Goal: Task Accomplishment & Management: Complete application form

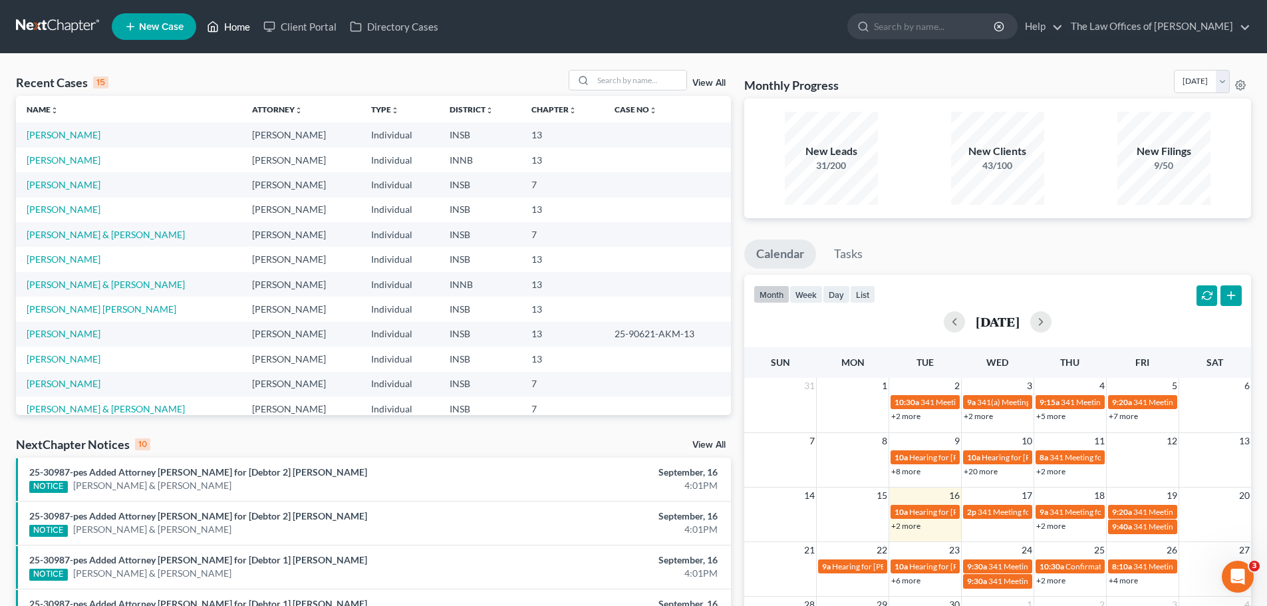
click at [237, 22] on link "Home" at bounding box center [228, 27] width 57 height 24
click at [645, 71] on input "search" at bounding box center [639, 80] width 93 height 19
click at [60, 182] on link "[PERSON_NAME]" at bounding box center [64, 184] width 74 height 11
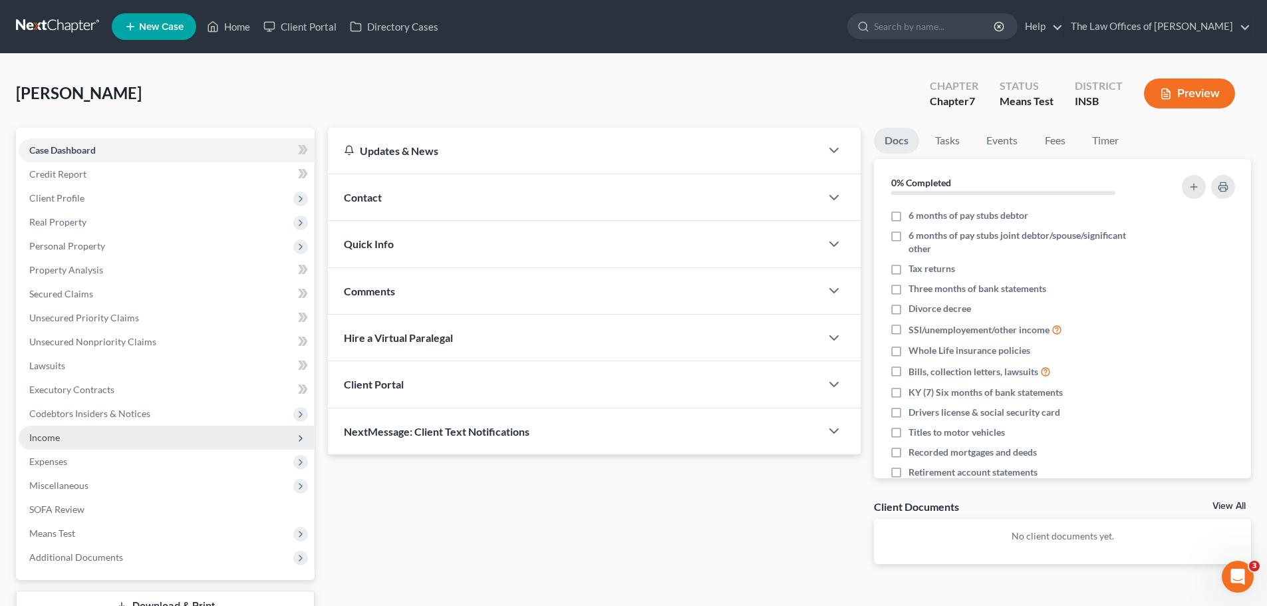
click at [84, 440] on span "Income" at bounding box center [167, 438] width 296 height 24
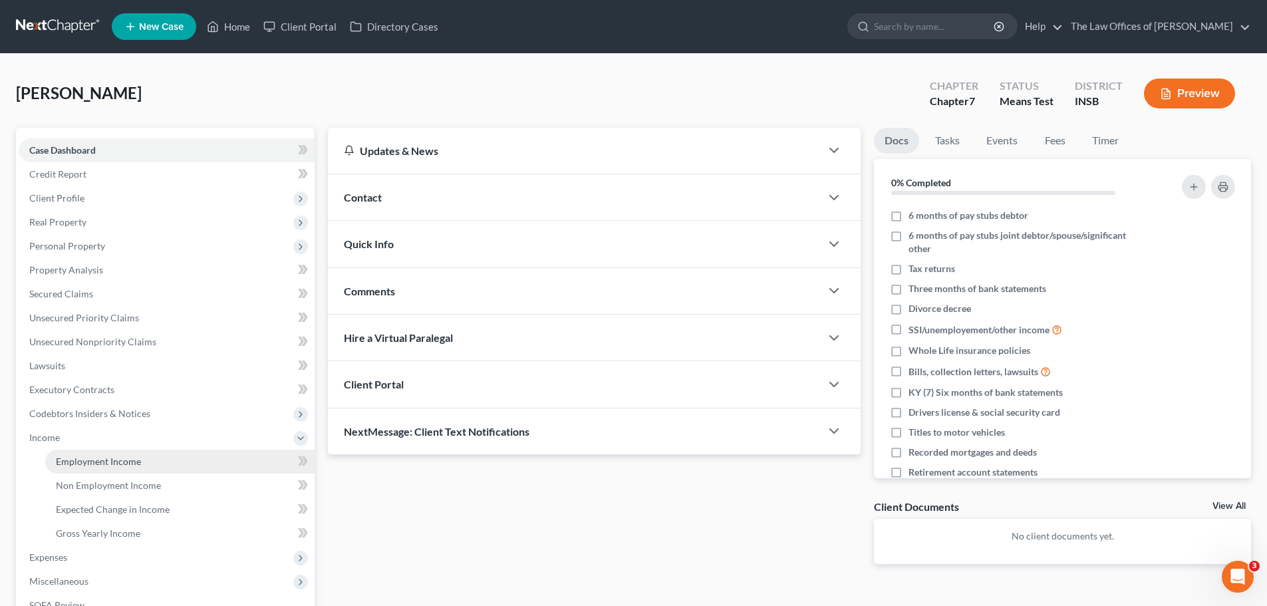
click at [88, 459] on span "Employment Income" at bounding box center [98, 461] width 85 height 11
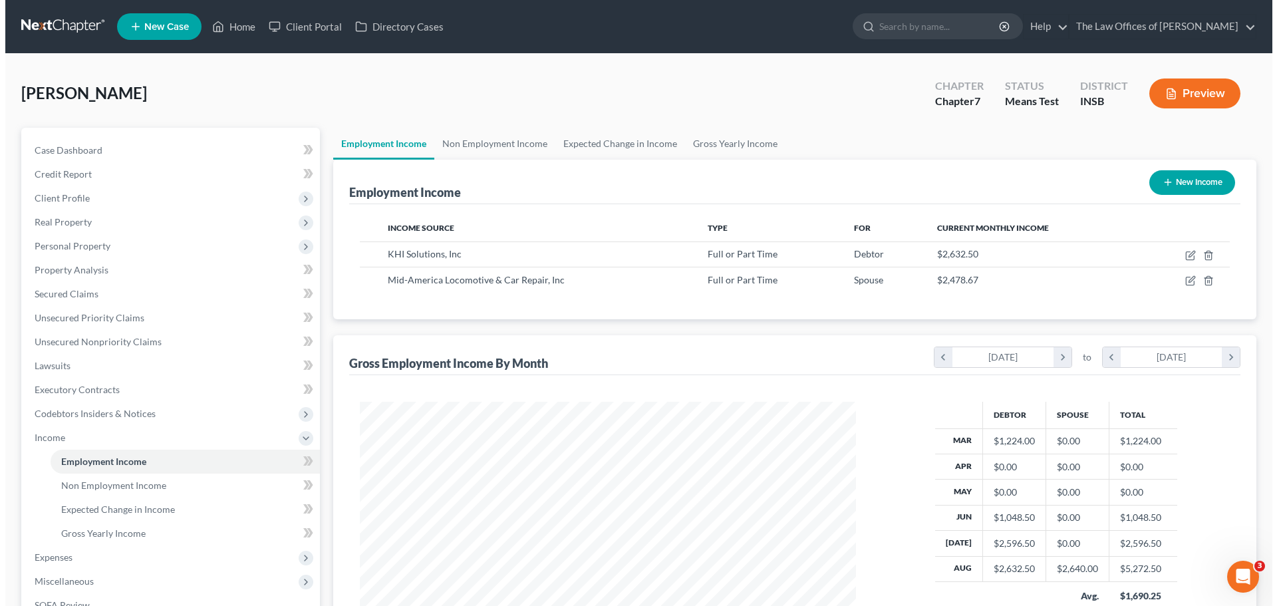
scroll to position [248, 523]
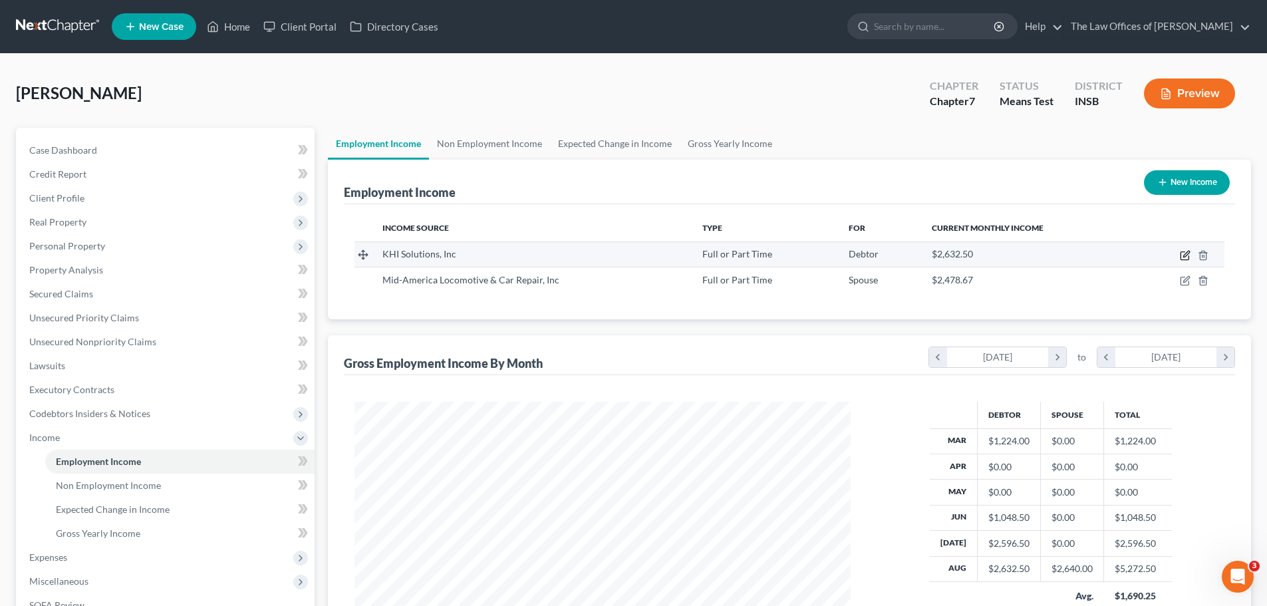
click at [1185, 252] on icon "button" at bounding box center [1185, 256] width 8 height 8
select select "0"
select select "15"
select select "3"
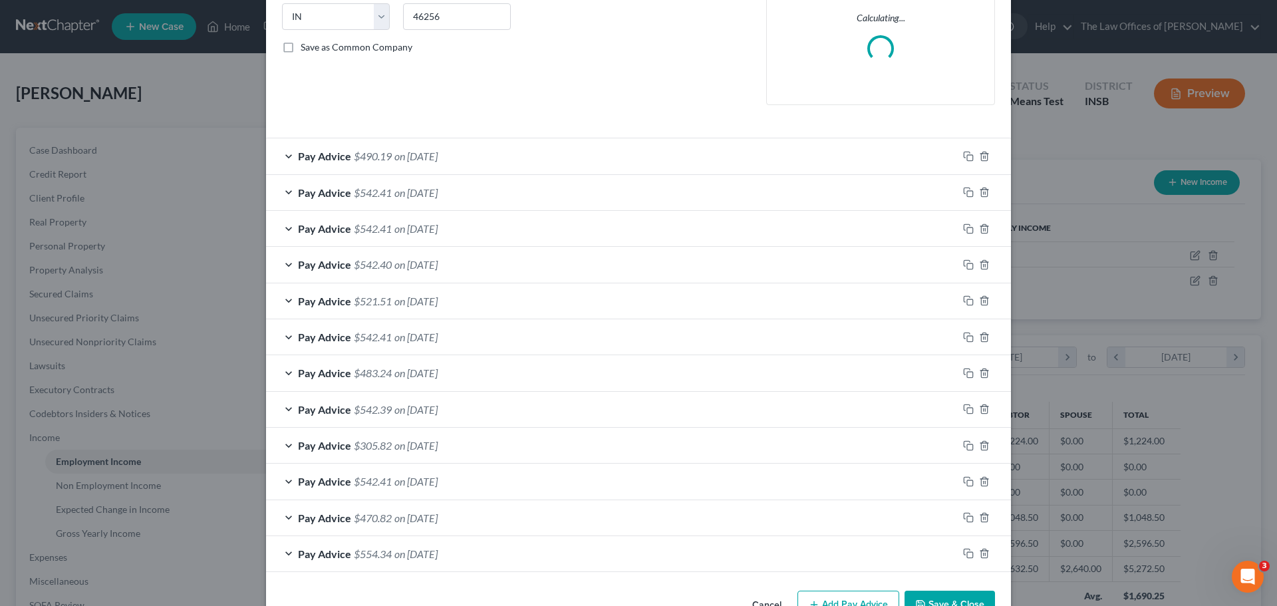
scroll to position [311, 0]
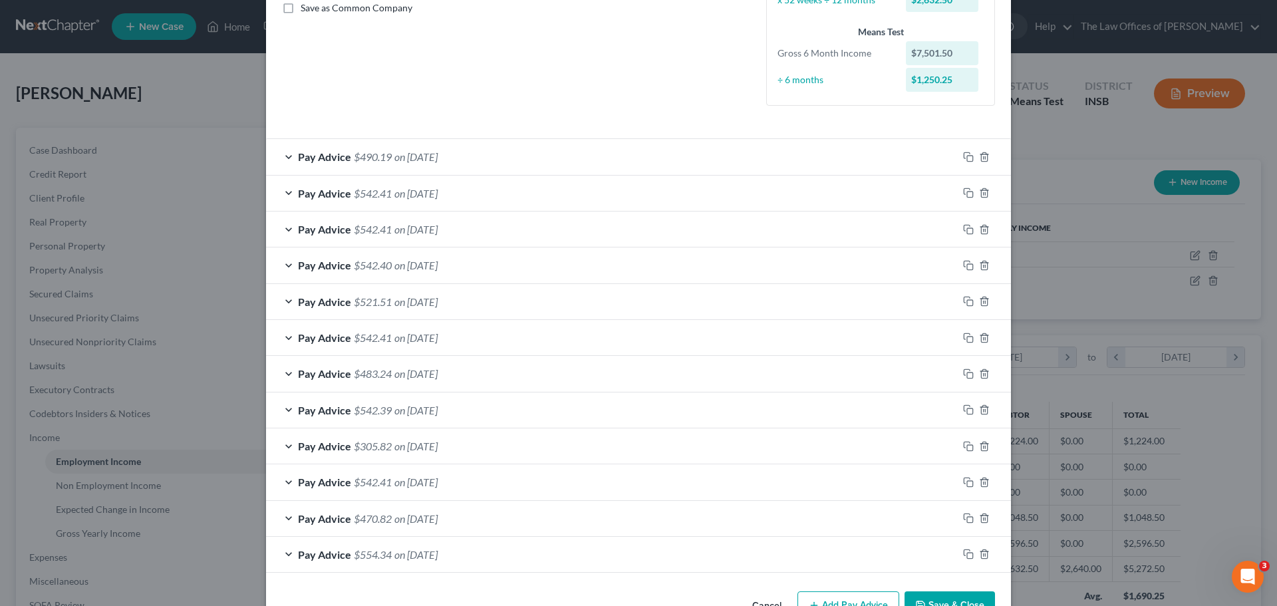
click at [620, 517] on div "Pay Advice $470.82 on [DATE]" at bounding box center [612, 518] width 692 height 35
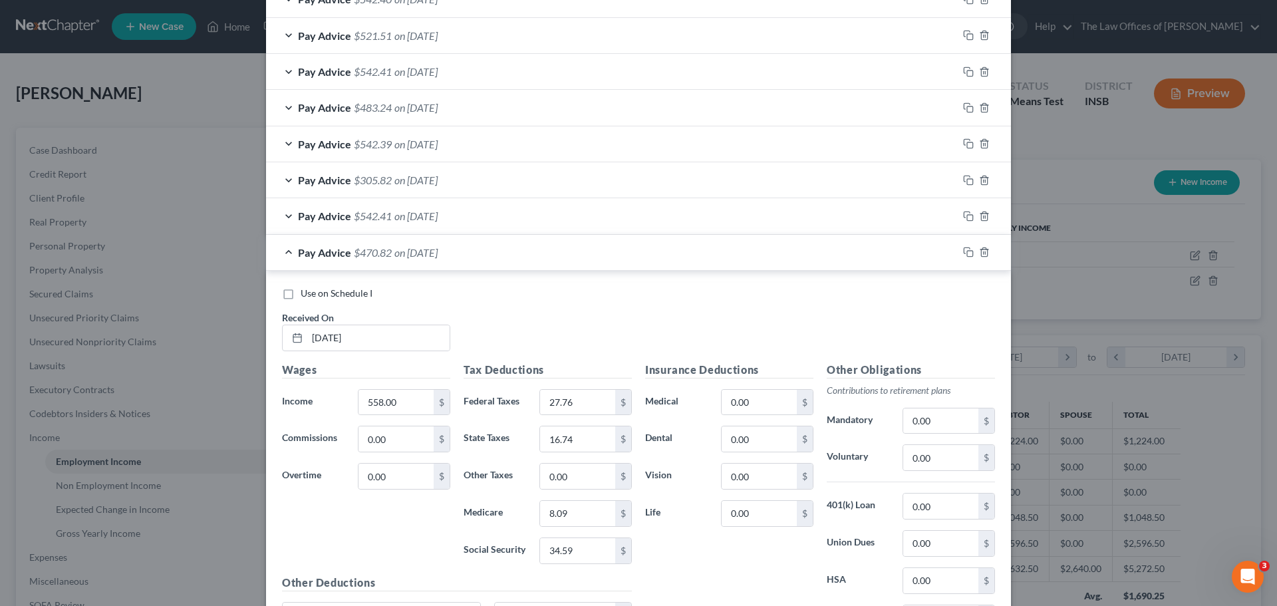
scroll to position [751, 0]
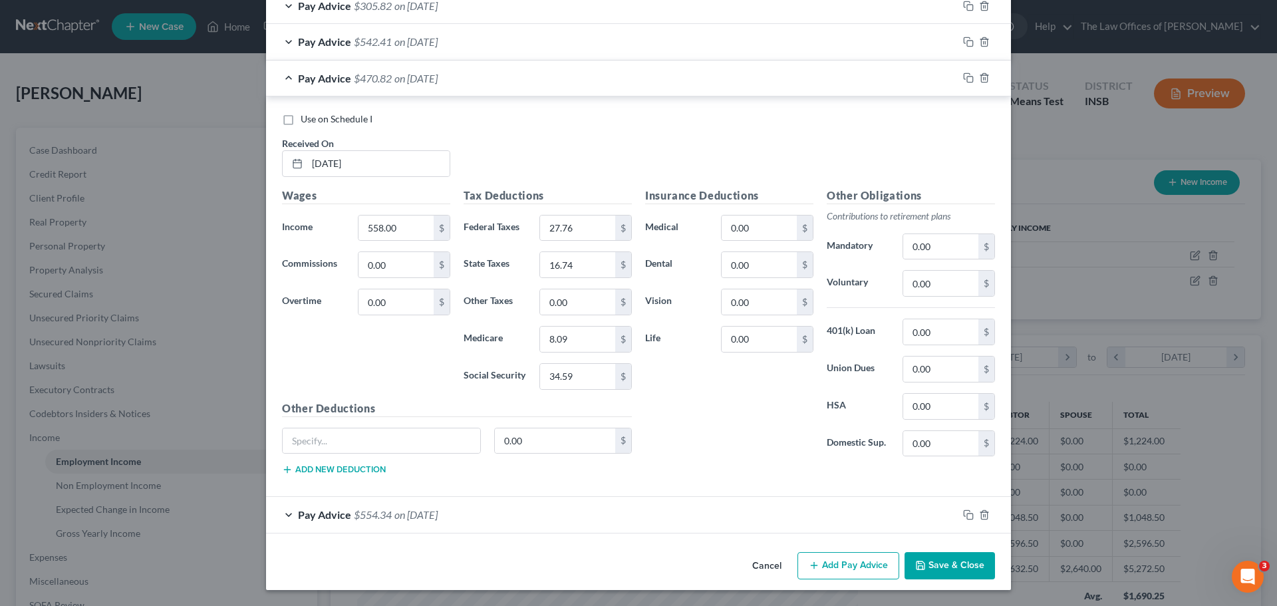
click at [282, 72] on div "Pay Advice $470.82 on [DATE]" at bounding box center [612, 78] width 692 height 35
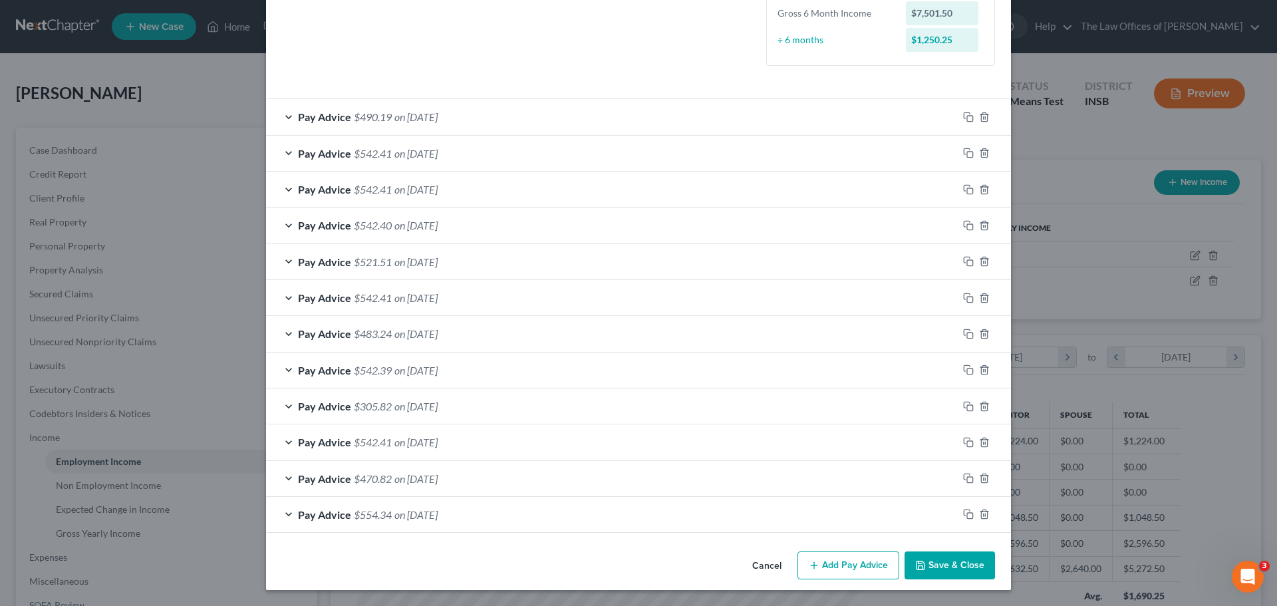
scroll to position [351, 0]
click at [283, 478] on div "Pay Advice $470.82 on [DATE]" at bounding box center [612, 478] width 692 height 35
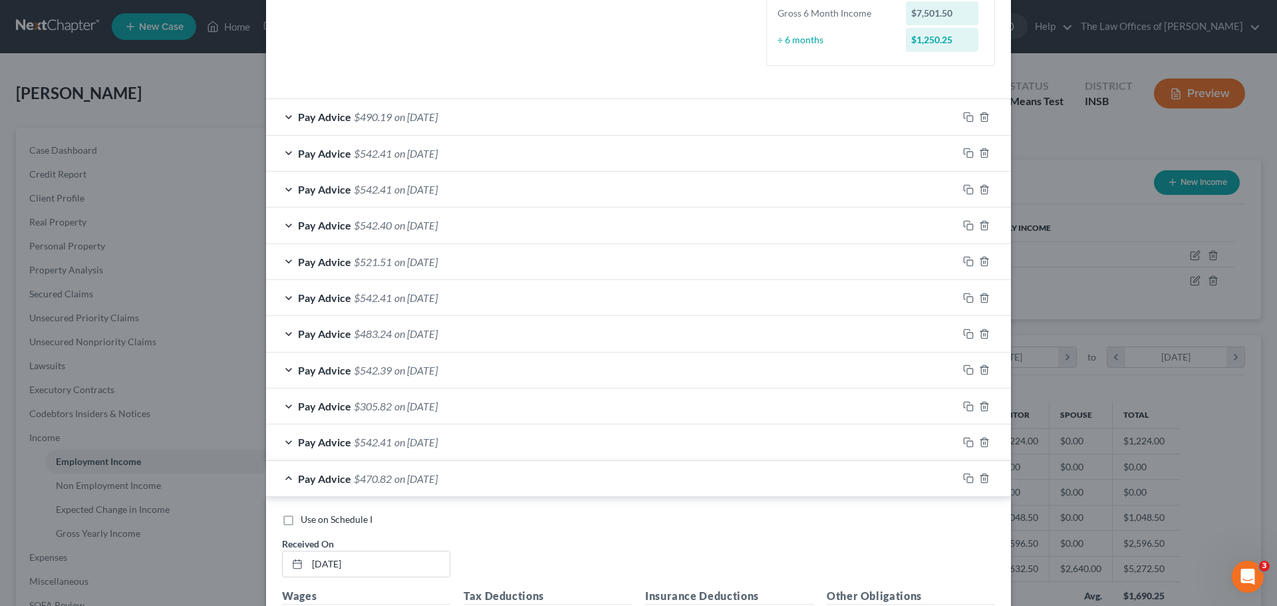
scroll to position [751, 0]
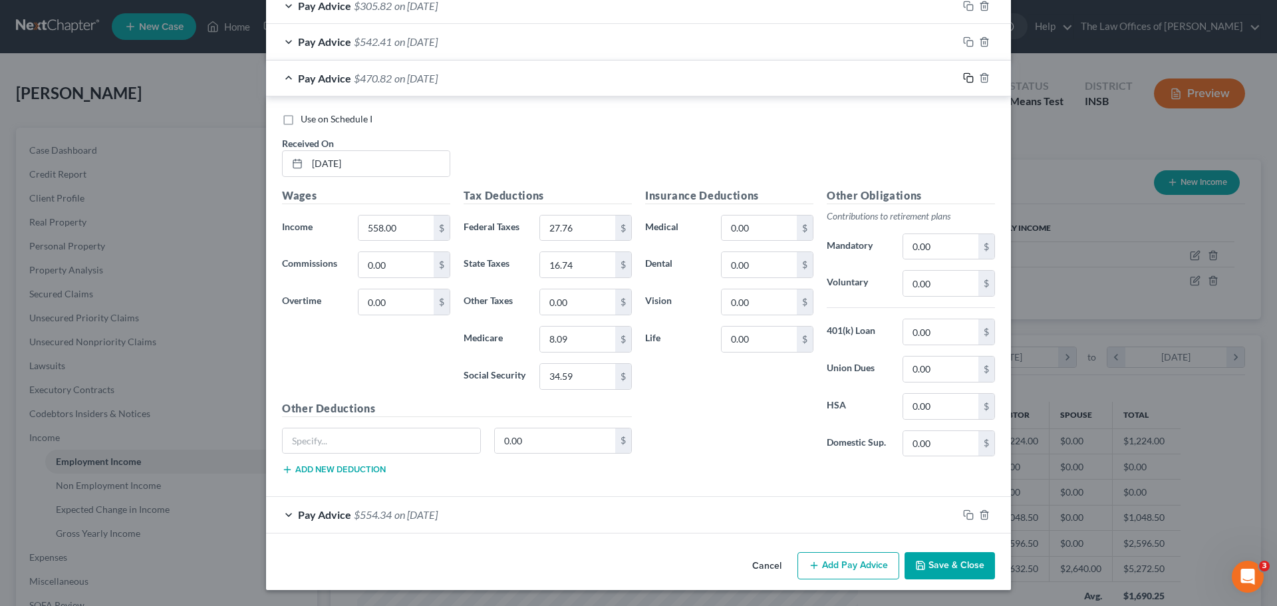
click at [967, 76] on rect "button" at bounding box center [970, 79] width 6 height 6
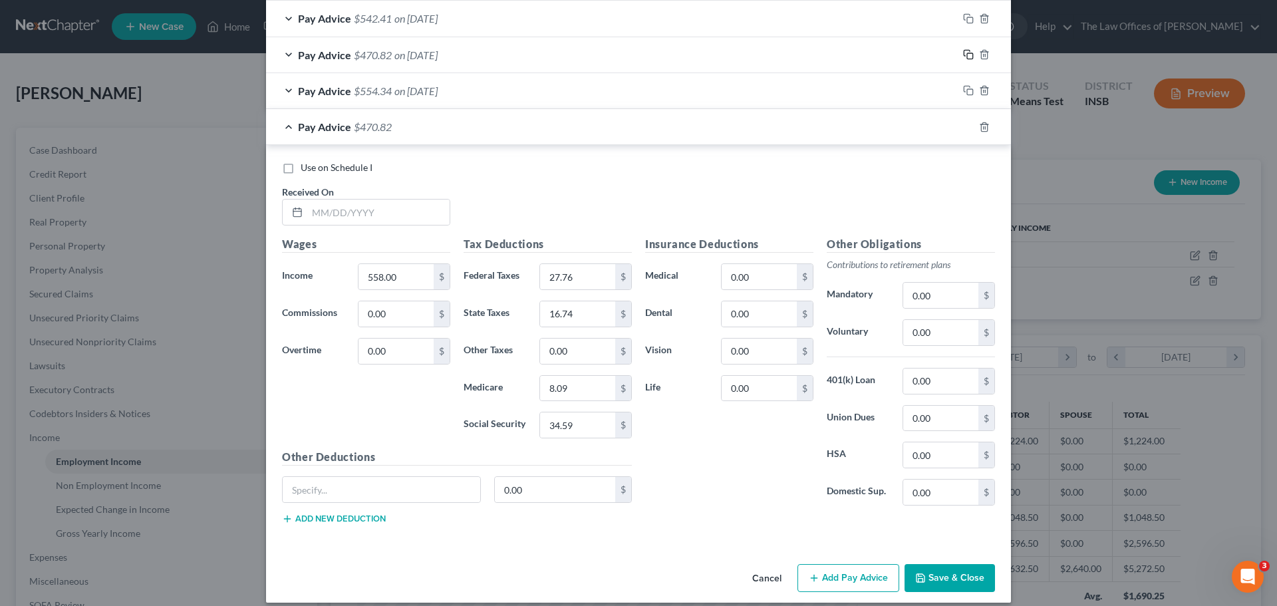
scroll to position [787, 0]
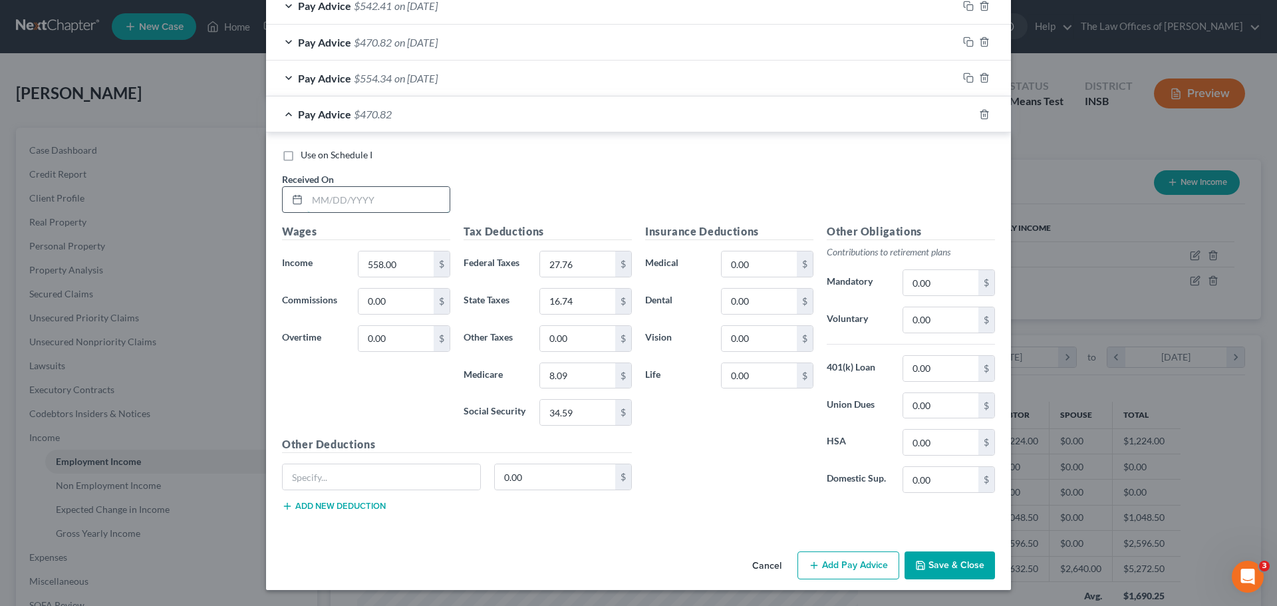
click at [313, 204] on input "text" at bounding box center [378, 199] width 142 height 25
type input "[DATE]"
type input "675.00"
type input "41.80"
type input "20.25"
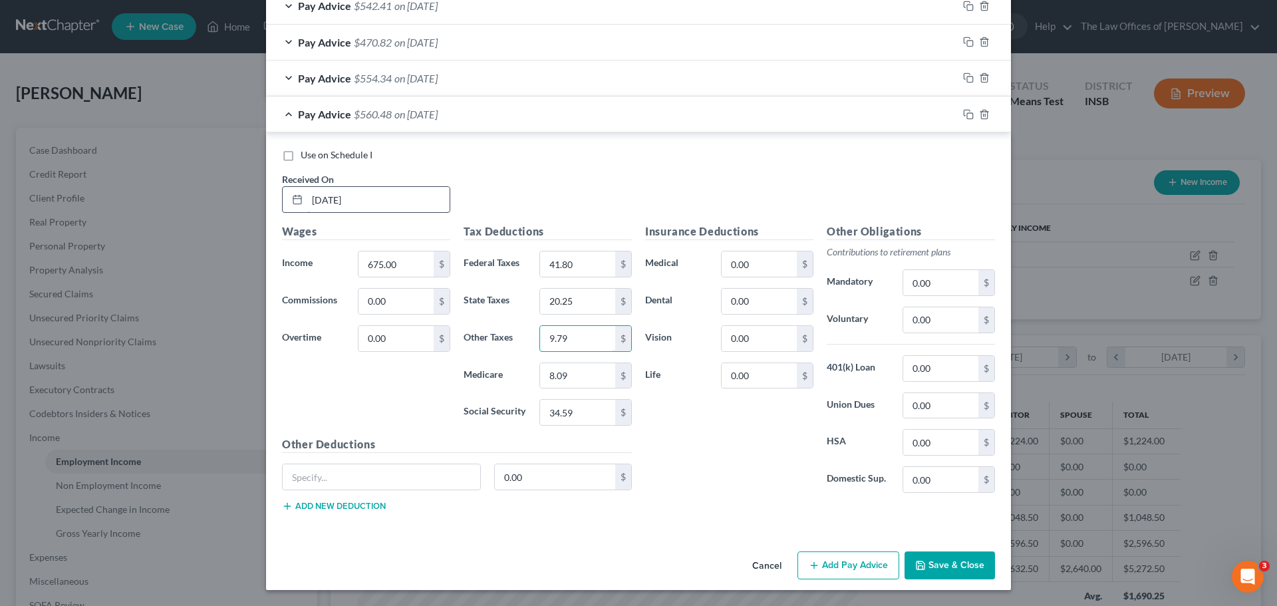
type input "9.79"
click at [585, 338] on input "9.79" at bounding box center [577, 338] width 75 height 25
click at [587, 376] on input "8.09" at bounding box center [577, 375] width 75 height 25
type input "9.79"
type input "41.85"
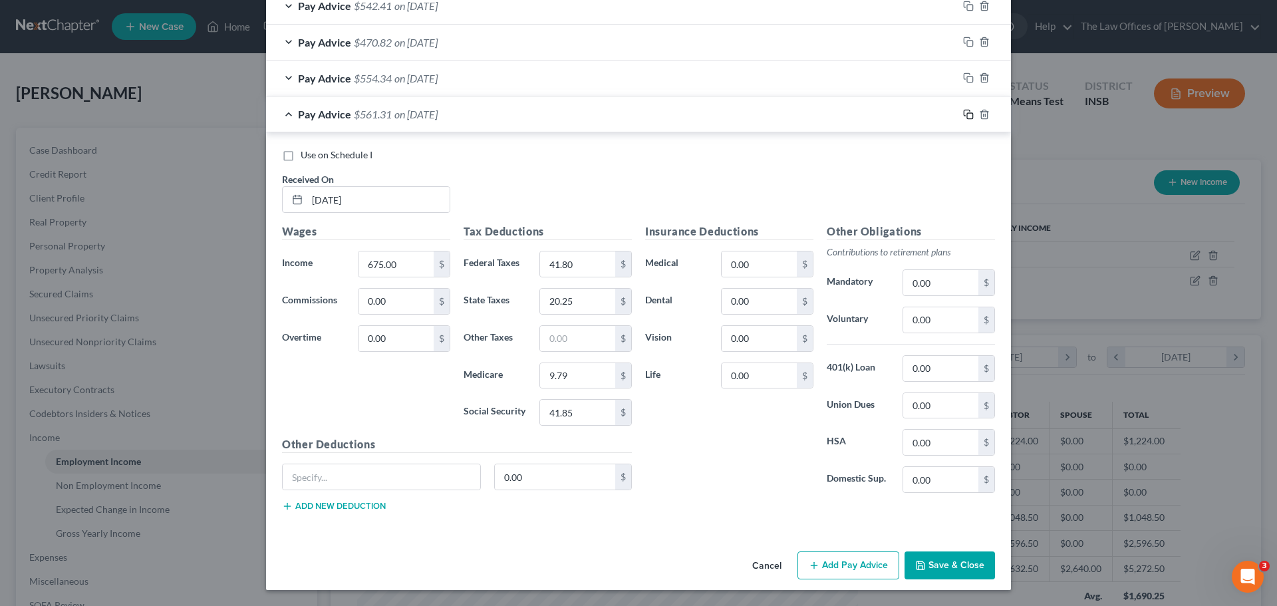
click at [967, 115] on rect "button" at bounding box center [970, 116] width 6 height 6
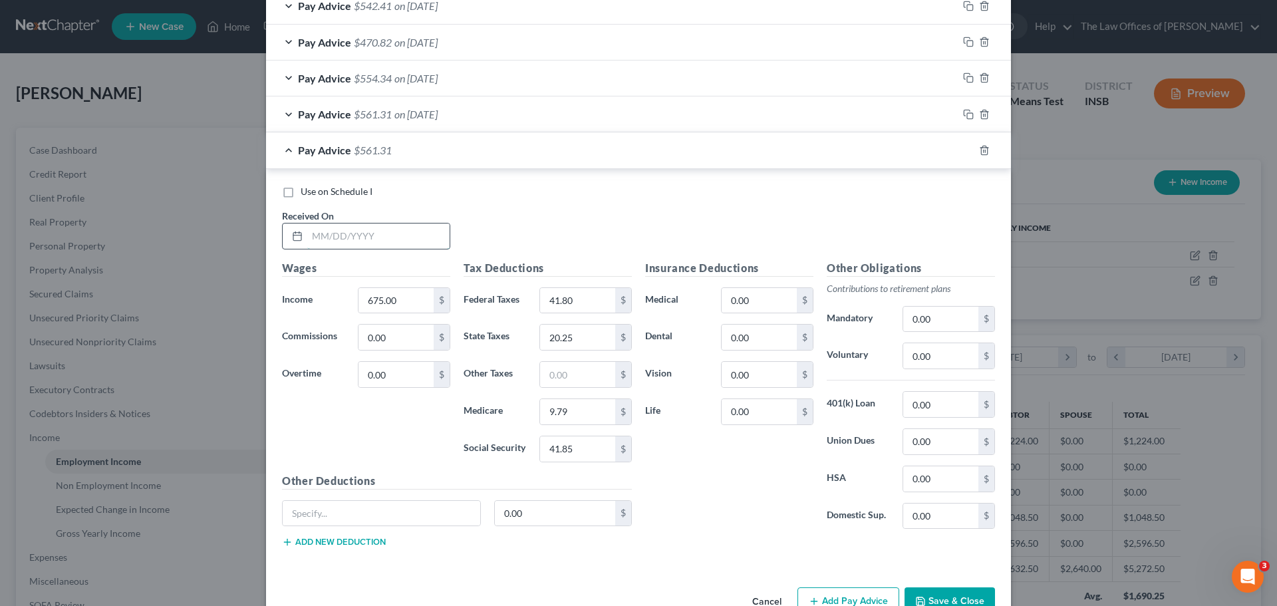
drag, startPoint x: 315, startPoint y: 231, endPoint x: 315, endPoint y: 247, distance: 15.3
click at [315, 231] on input "text" at bounding box center [378, 235] width 142 height 25
type input "[DATE]"
type input "673.56"
type input "41.62"
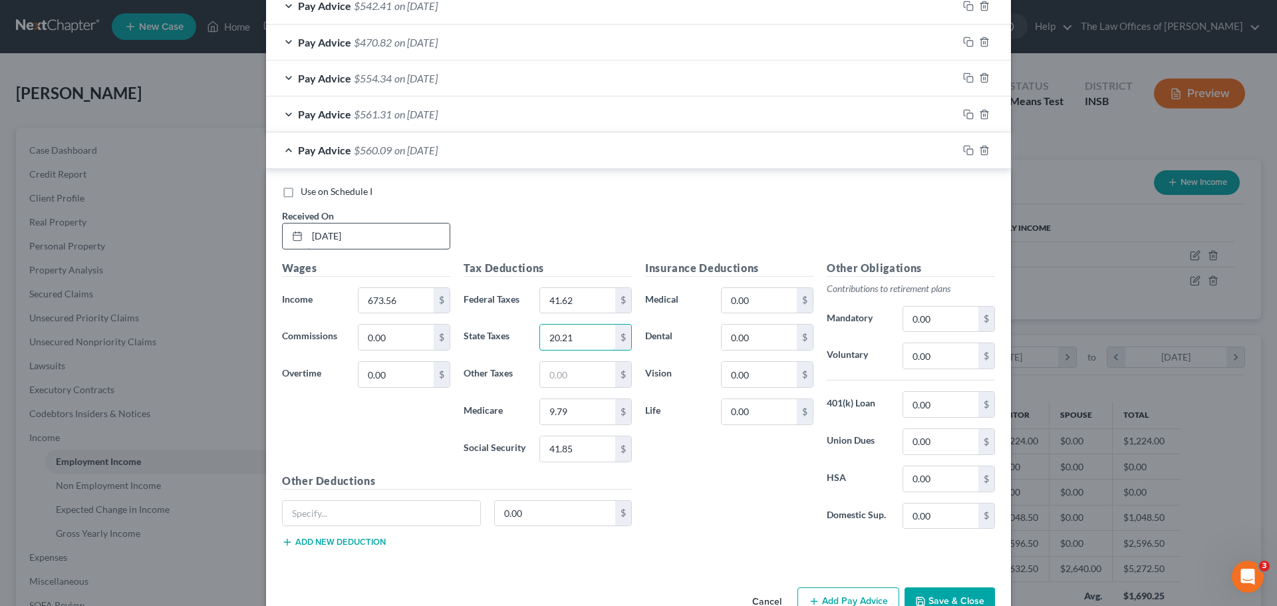
type input "20.21"
type input "9.77"
type input "41.76"
click at [964, 144] on div at bounding box center [984, 150] width 53 height 21
click at [963, 148] on icon "button" at bounding box center [968, 150] width 11 height 11
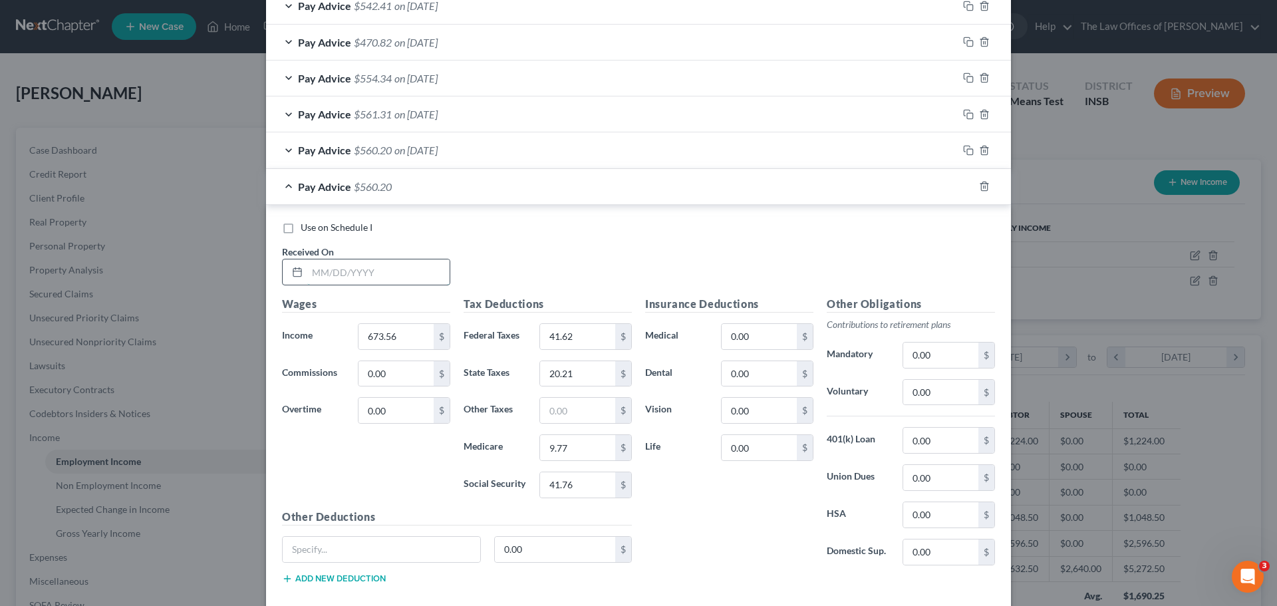
click at [325, 265] on input "text" at bounding box center [378, 271] width 142 height 25
type input "[DATE]"
type input "673.56"
type input "41.62"
type input "20.21"
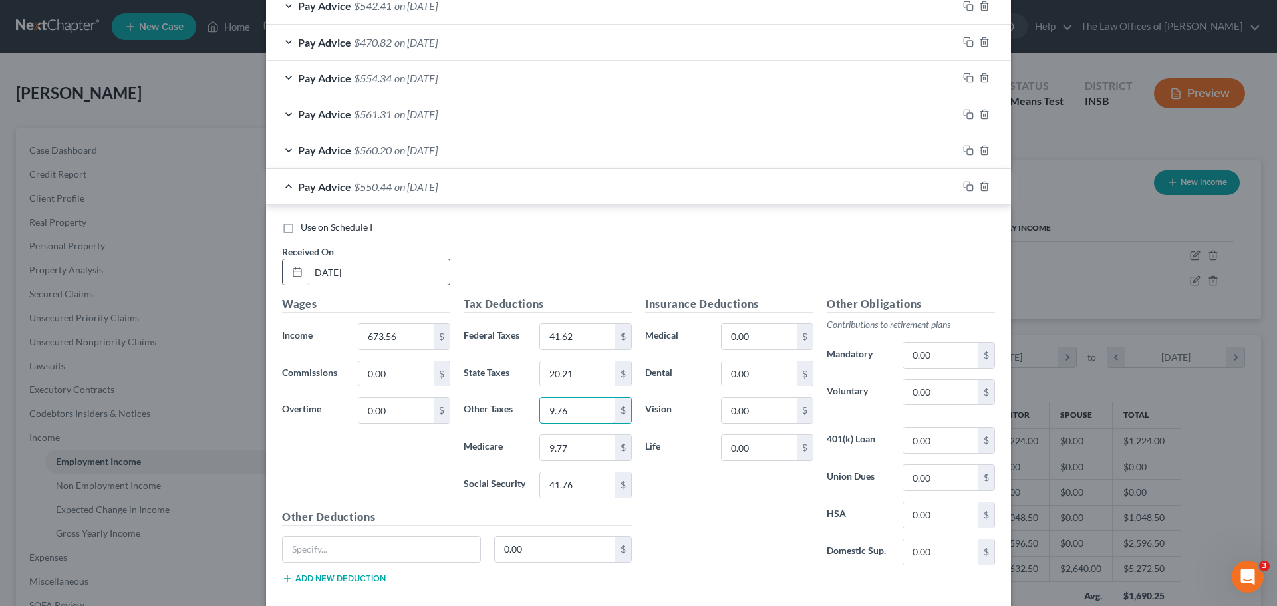
type input "9.76"
type input "41.76"
drag, startPoint x: 591, startPoint y: 442, endPoint x: 449, endPoint y: 455, distance: 142.2
click at [449, 455] on div "Wages Income * 673.56 $ Commissions 0.00 $ Overtime 0.00 $ Tax Deductions Feder…" at bounding box center [456, 445] width 363 height 299
click at [569, 451] on input "text" at bounding box center [577, 447] width 75 height 25
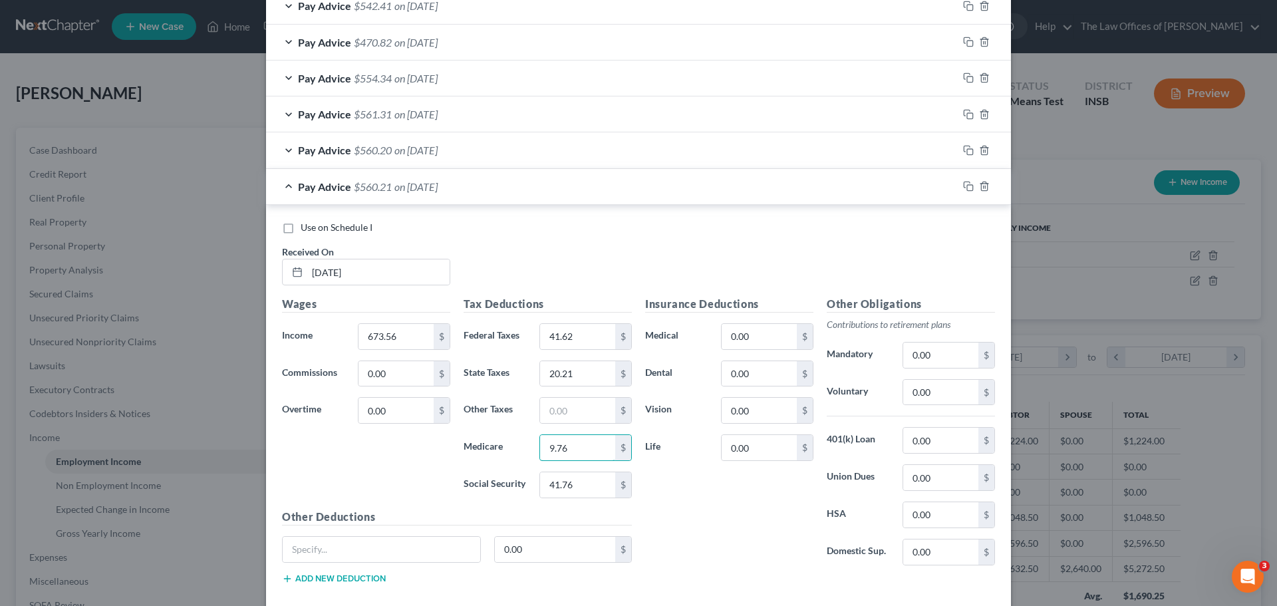
type input "9.76"
click at [967, 187] on rect "button" at bounding box center [970, 188] width 6 height 6
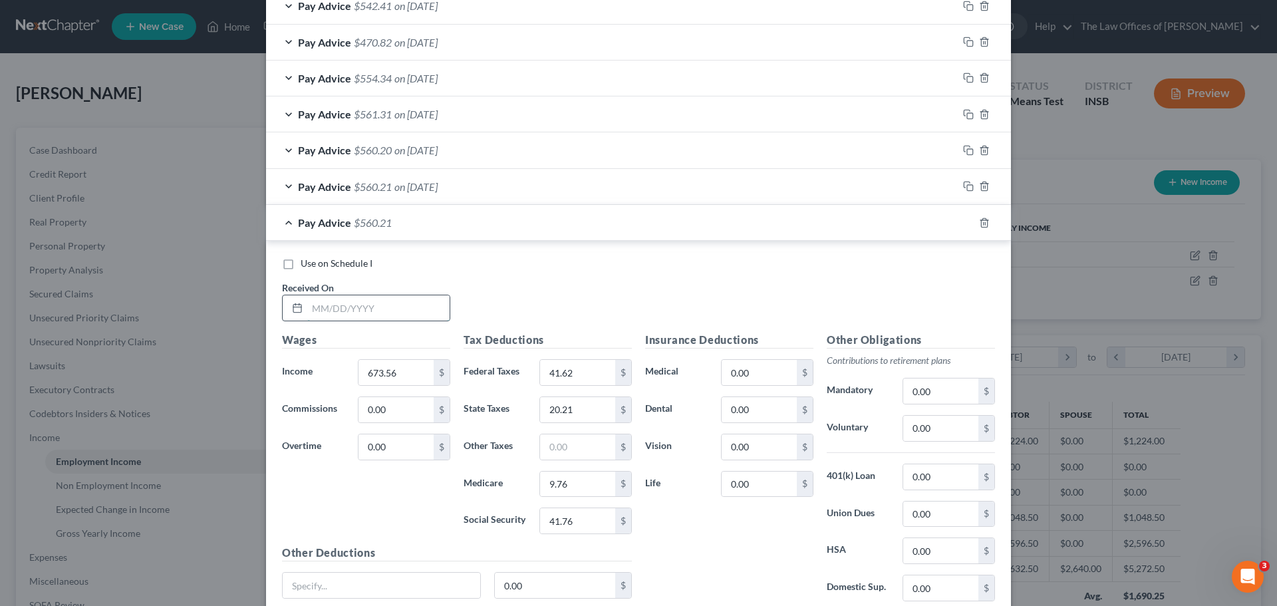
click at [319, 313] on input "text" at bounding box center [378, 307] width 142 height 25
type input "[DATE]"
type input "670.50"
type input "41.26"
type input "20.12"
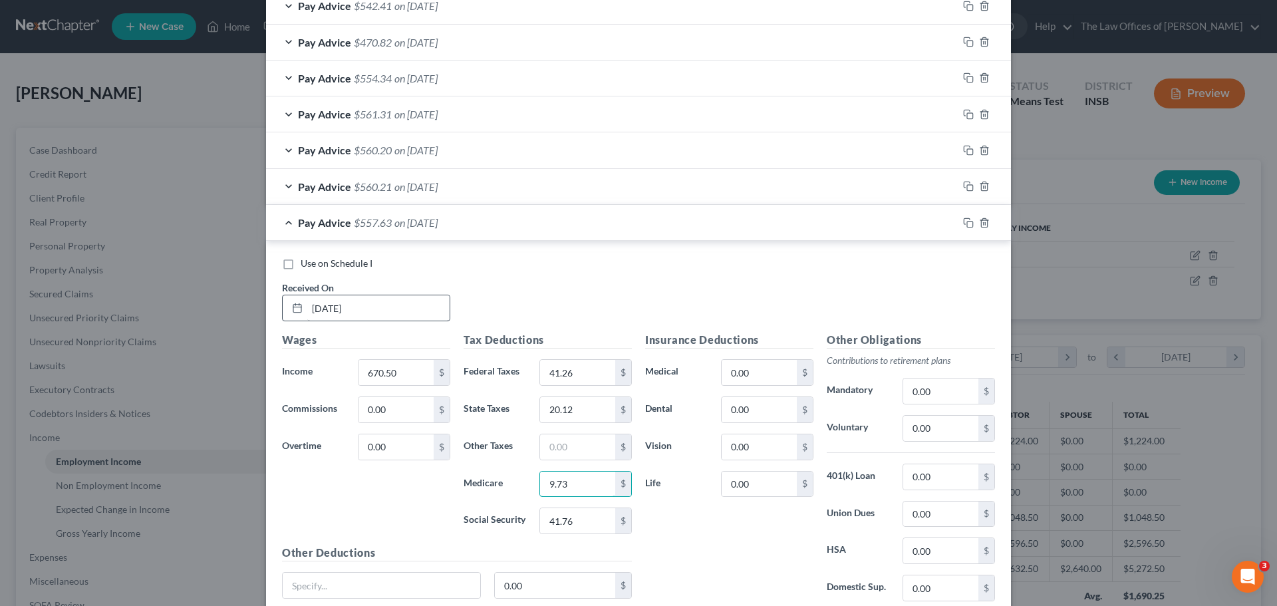
type input "9.73"
type input "41.57"
click at [967, 225] on rect "button" at bounding box center [970, 224] width 6 height 6
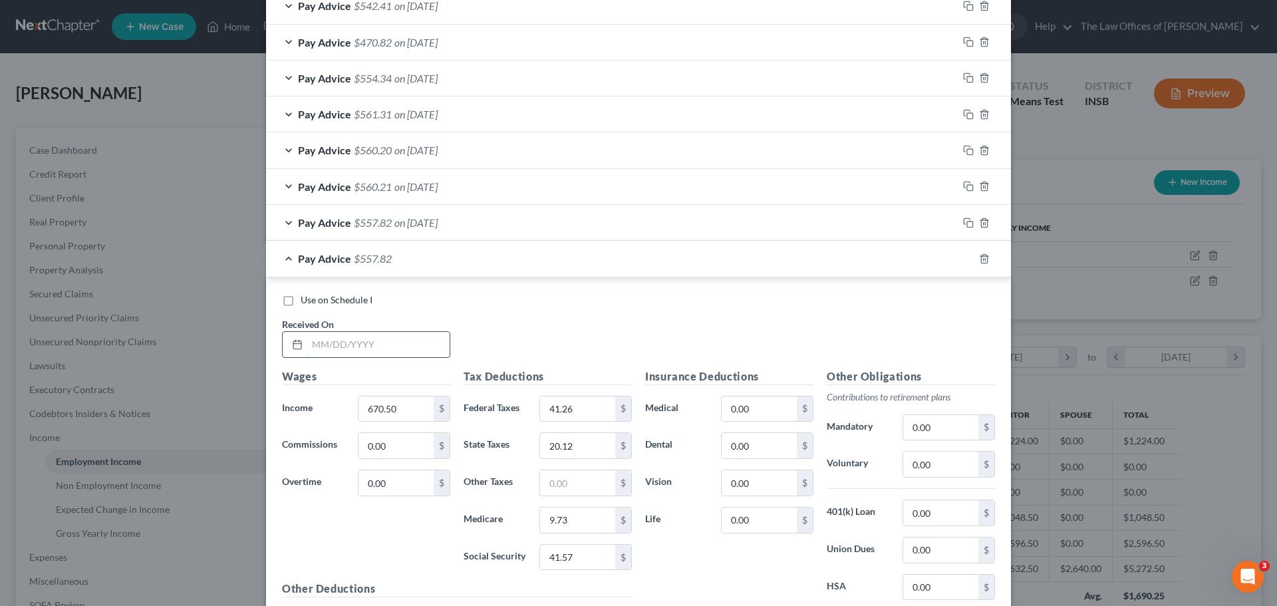
click at [317, 346] on input "text" at bounding box center [378, 344] width 142 height 25
type input "[DATE]"
type input "675.00"
type input "38.86"
type input "19.52"
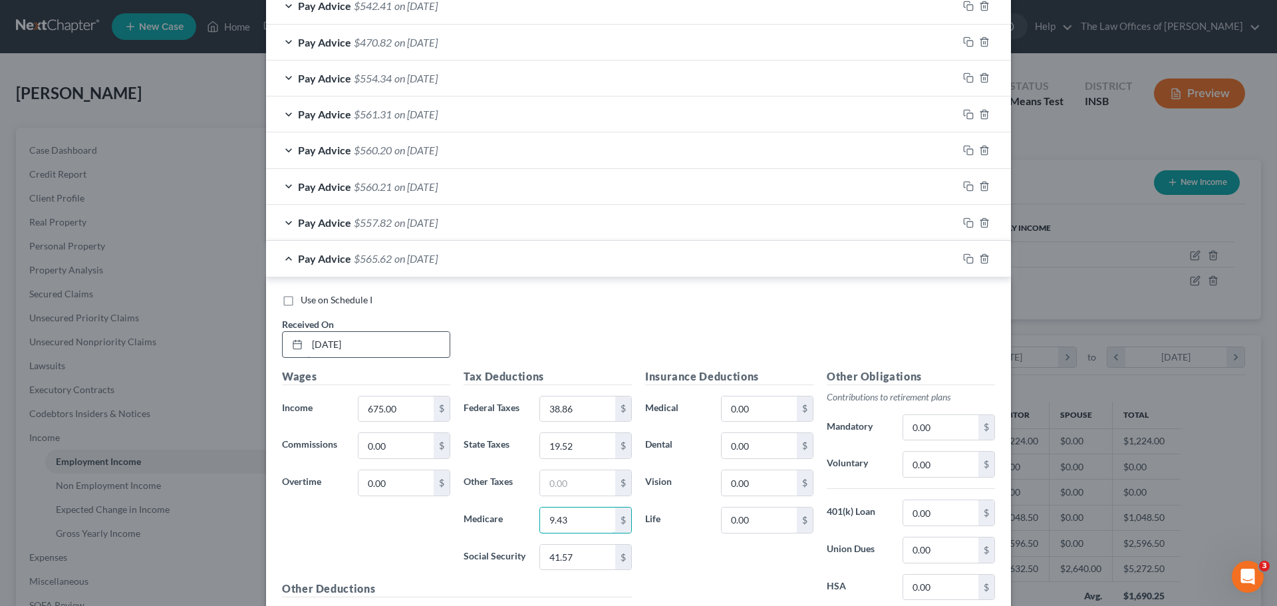
type input "9.43"
type input "40.34"
click at [751, 408] on input "0.00" at bounding box center [759, 408] width 75 height 25
type input "16.29"
type input "5.21"
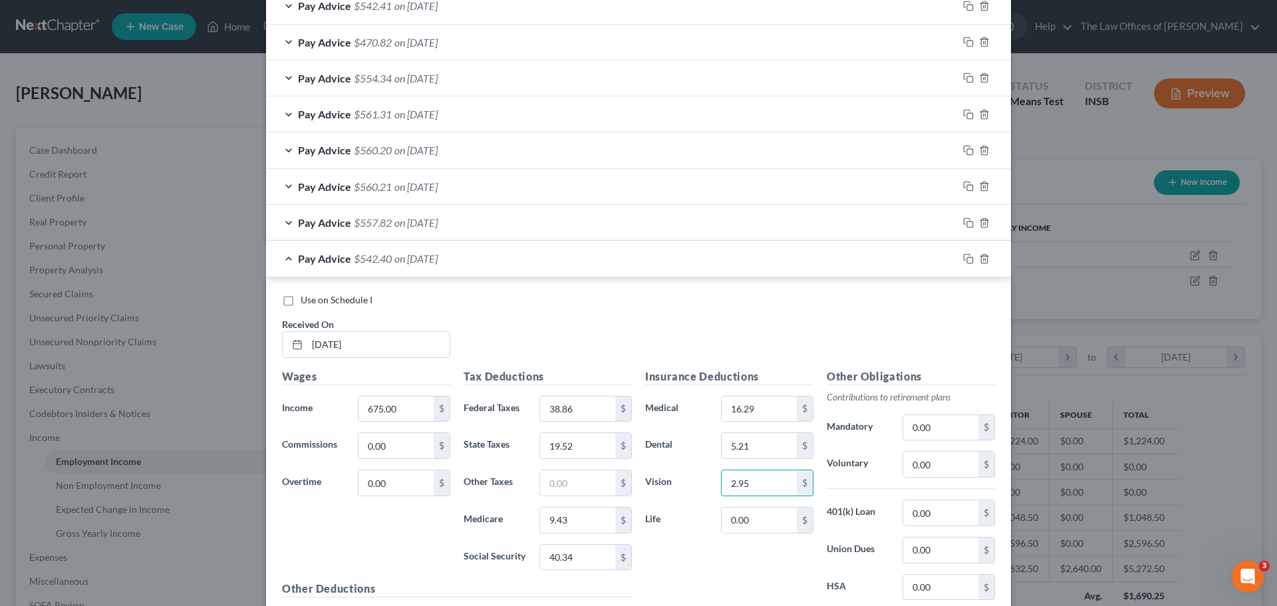
type input "2.95"
click at [963, 258] on icon "button" at bounding box center [968, 258] width 11 height 11
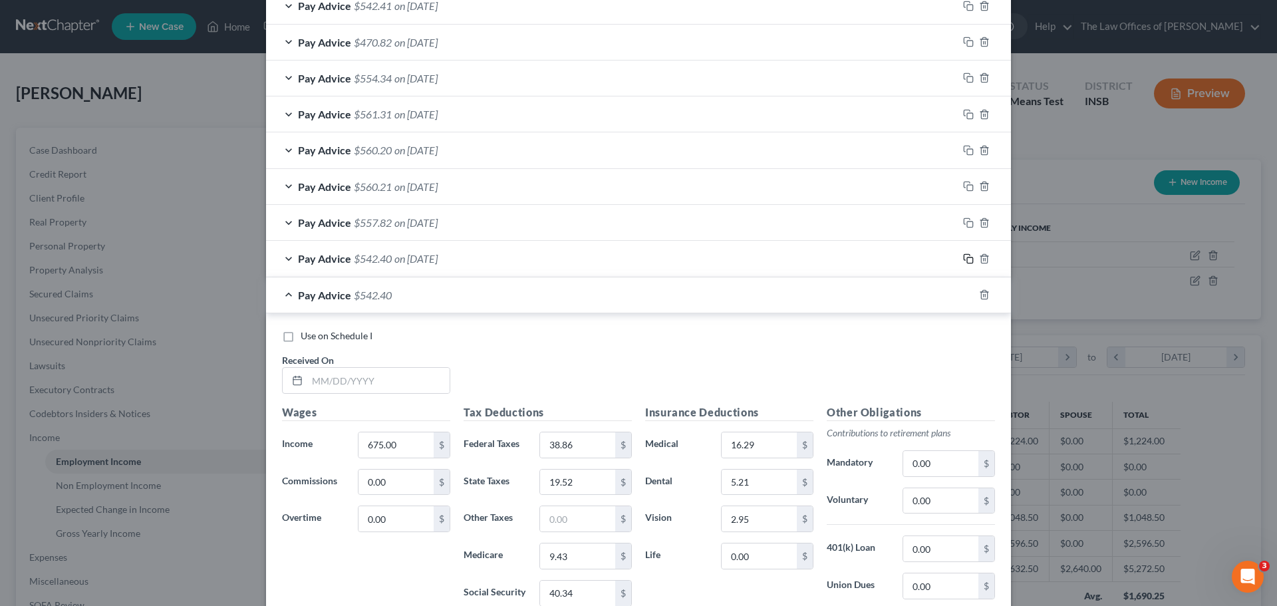
scroll to position [967, 0]
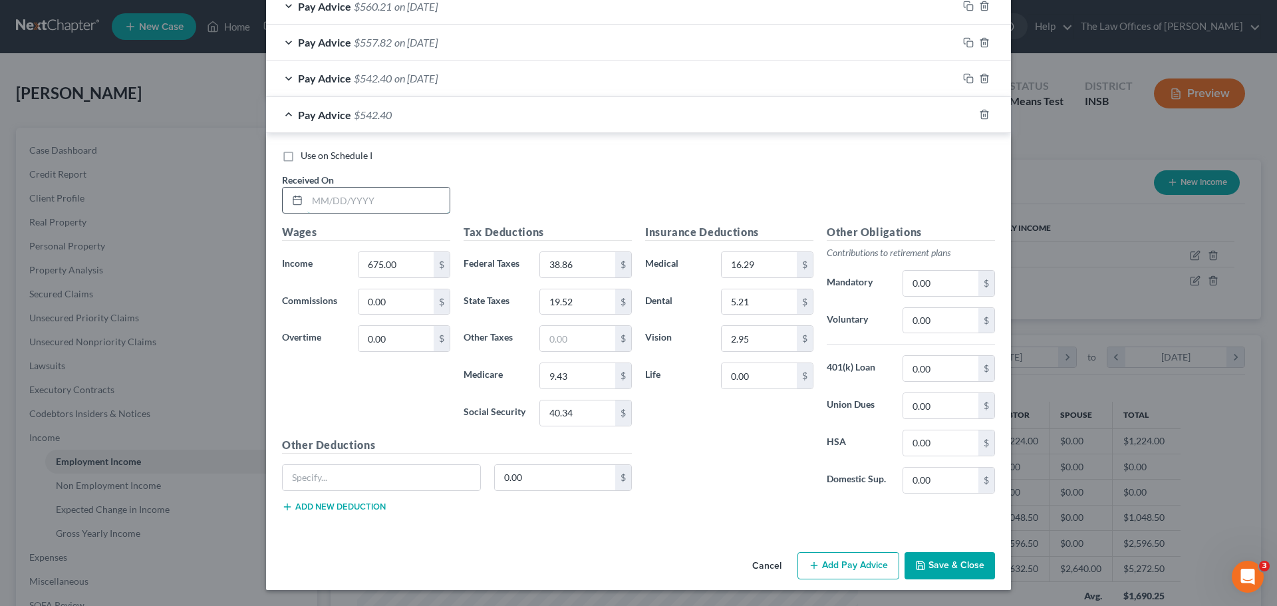
click at [311, 201] on input "text" at bounding box center [378, 200] width 142 height 25
type input "[DATE]"
type input "40.33"
drag, startPoint x: 965, startPoint y: 112, endPoint x: 943, endPoint y: 111, distance: 22.0
click at [964, 112] on icon "button" at bounding box center [968, 114] width 11 height 11
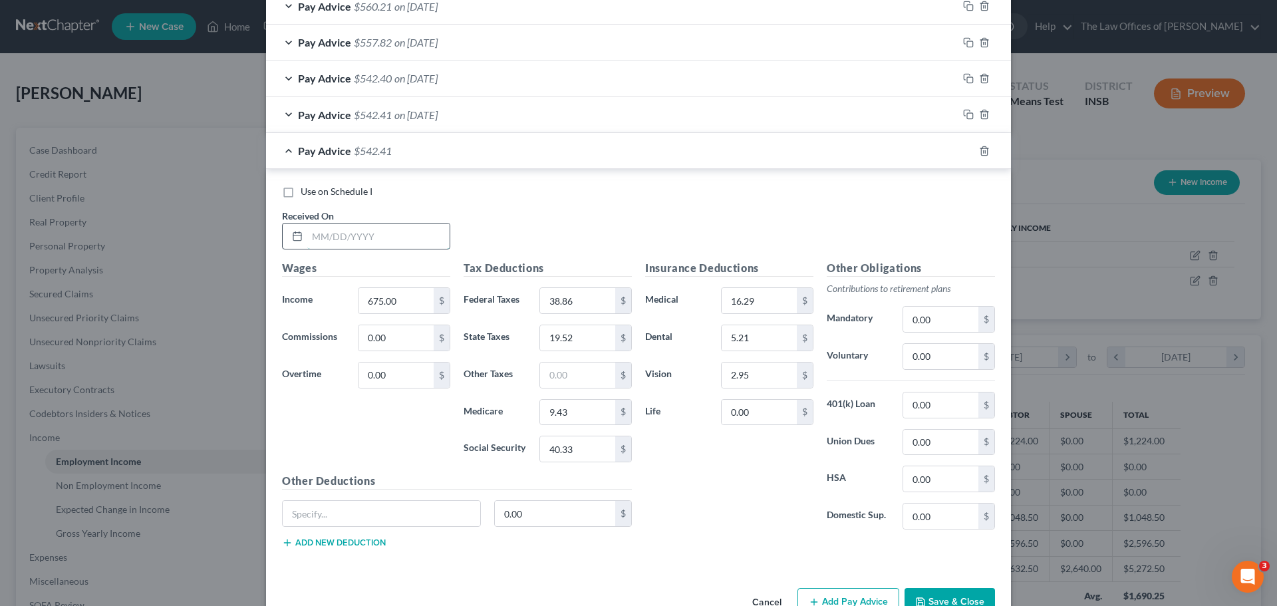
click at [321, 233] on input "text" at bounding box center [378, 235] width 142 height 25
type input "[DATE]"
type input "666.00"
type input "37.78"
type input "19.25"
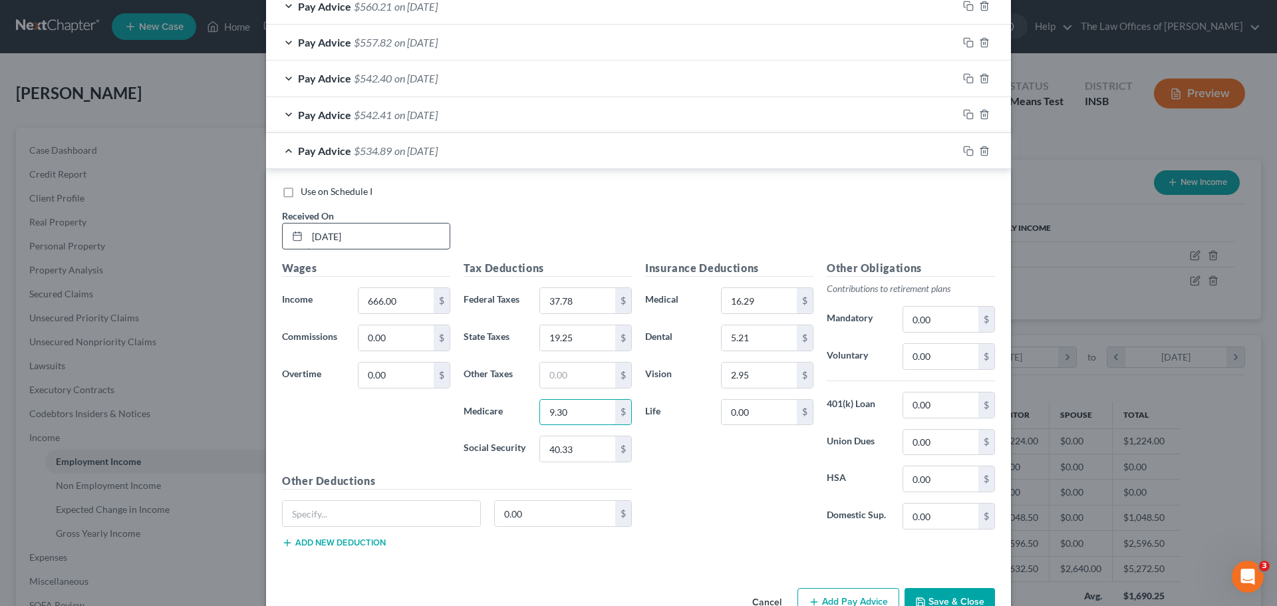
type input "9.30"
type input "39.78"
click at [967, 150] on rect "button" at bounding box center [970, 153] width 6 height 6
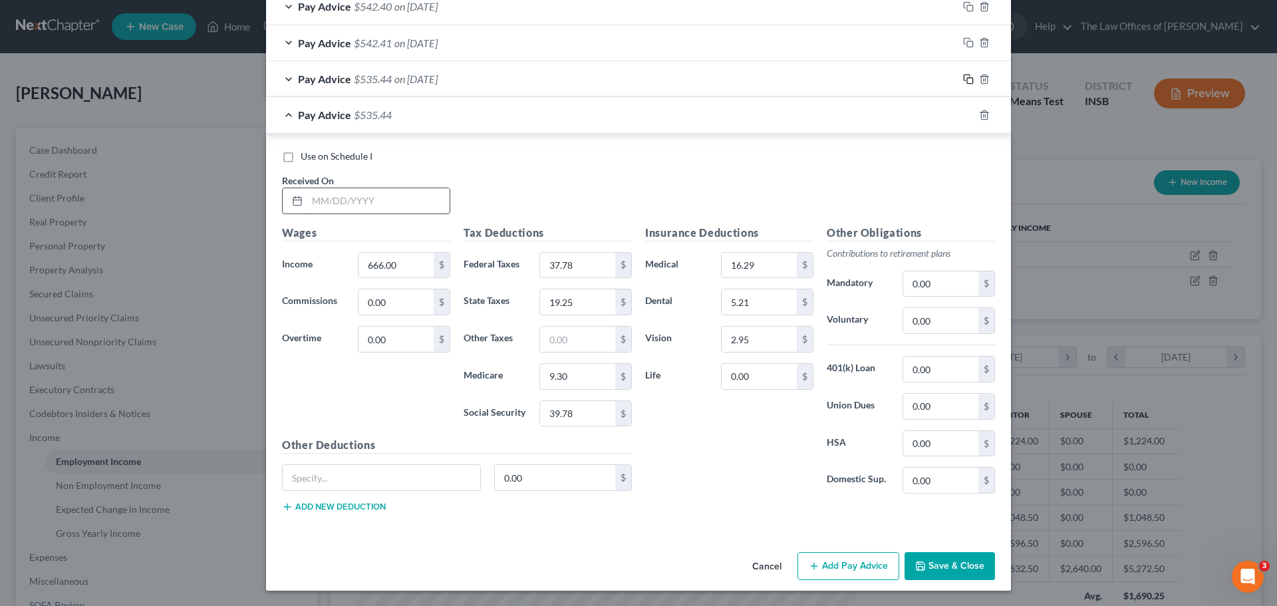
scroll to position [1040, 0]
click at [319, 201] on input "text" at bounding box center [378, 200] width 142 height 25
type input "[DATE]"
type input "540.00"
type input "22.71"
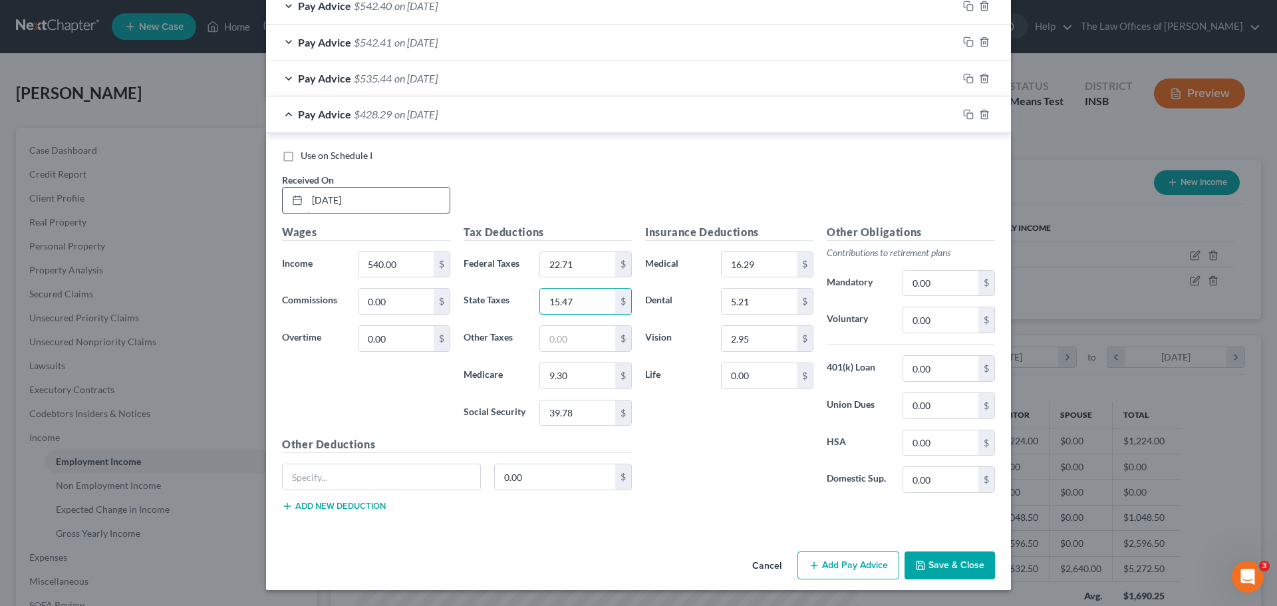
type input "15.47"
type input "7.48"
type input "31.96"
click at [963, 108] on div at bounding box center [984, 114] width 53 height 21
click at [965, 117] on icon "button" at bounding box center [968, 114] width 11 height 11
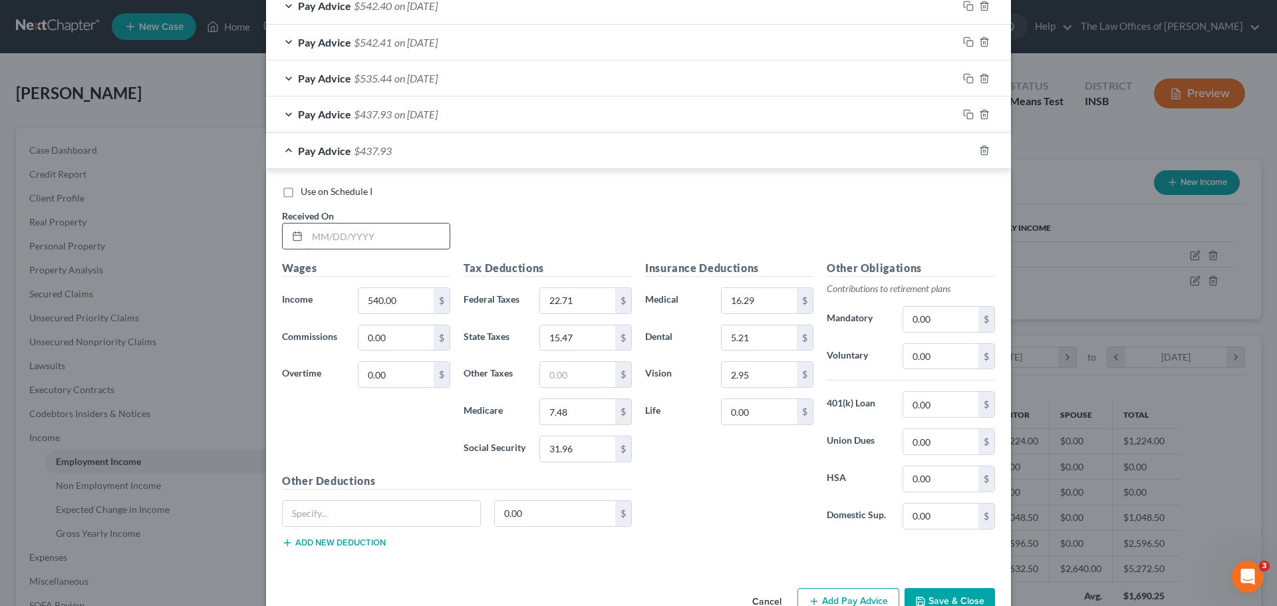
click at [320, 237] on input "text" at bounding box center [378, 235] width 142 height 25
type input "[DATE]"
type input "675.00"
type input "38.86"
type input "19.52"
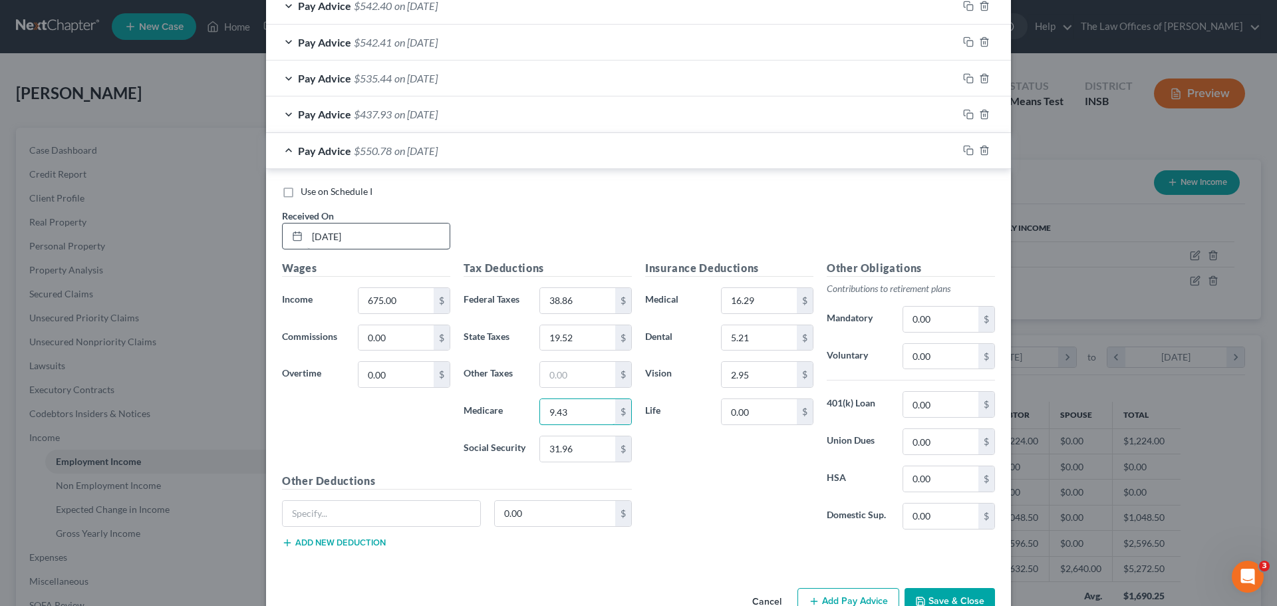
type input "9.43"
type input "40.34"
drag, startPoint x: 960, startPoint y: 152, endPoint x: 948, endPoint y: 142, distance: 15.6
click at [964, 152] on icon "button" at bounding box center [967, 149] width 6 height 6
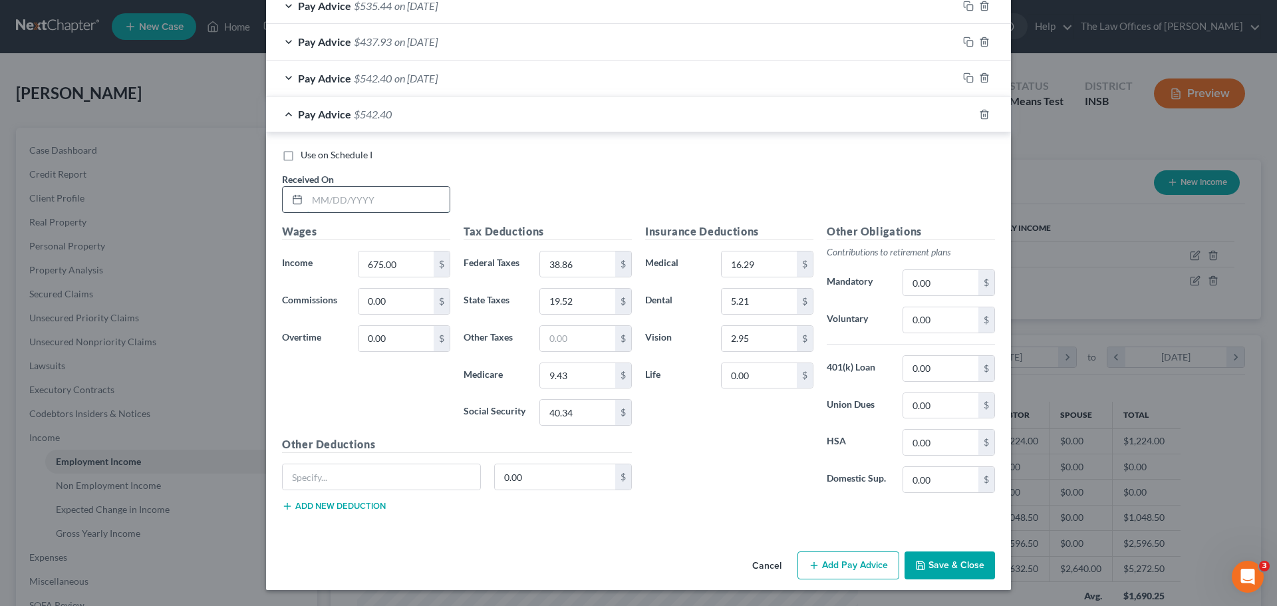
click at [307, 208] on input "text" at bounding box center [378, 199] width 142 height 25
type input "[DATE]"
drag, startPoint x: 964, startPoint y: 112, endPoint x: 875, endPoint y: 122, distance: 89.6
click at [964, 112] on icon "button" at bounding box center [968, 114] width 11 height 11
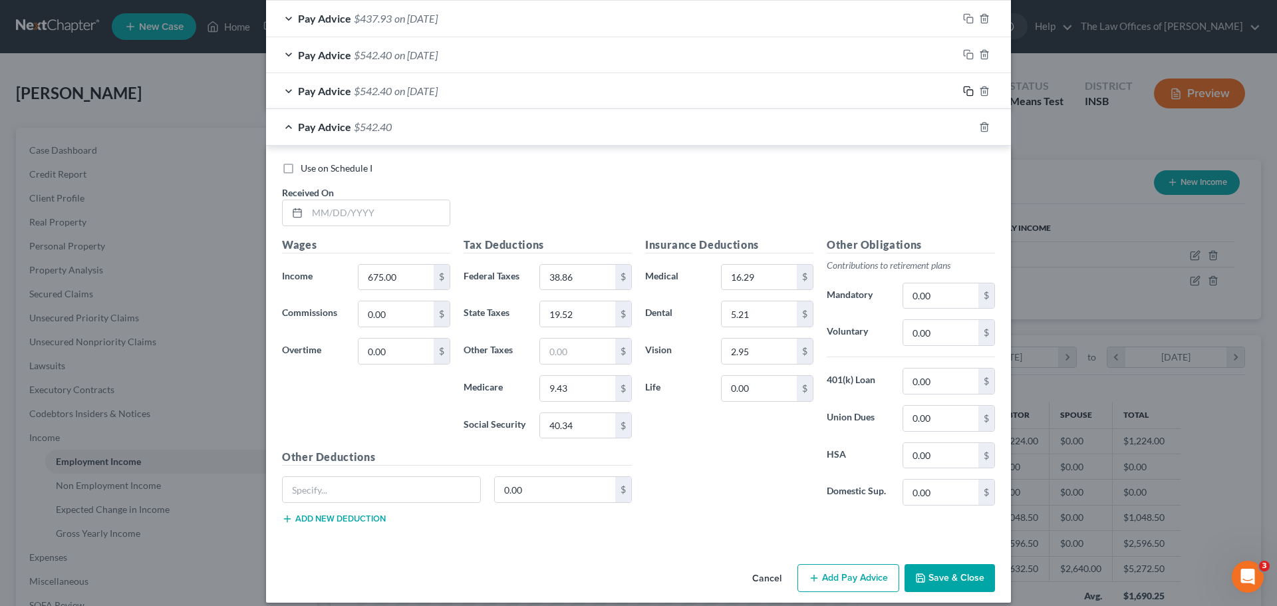
scroll to position [1148, 0]
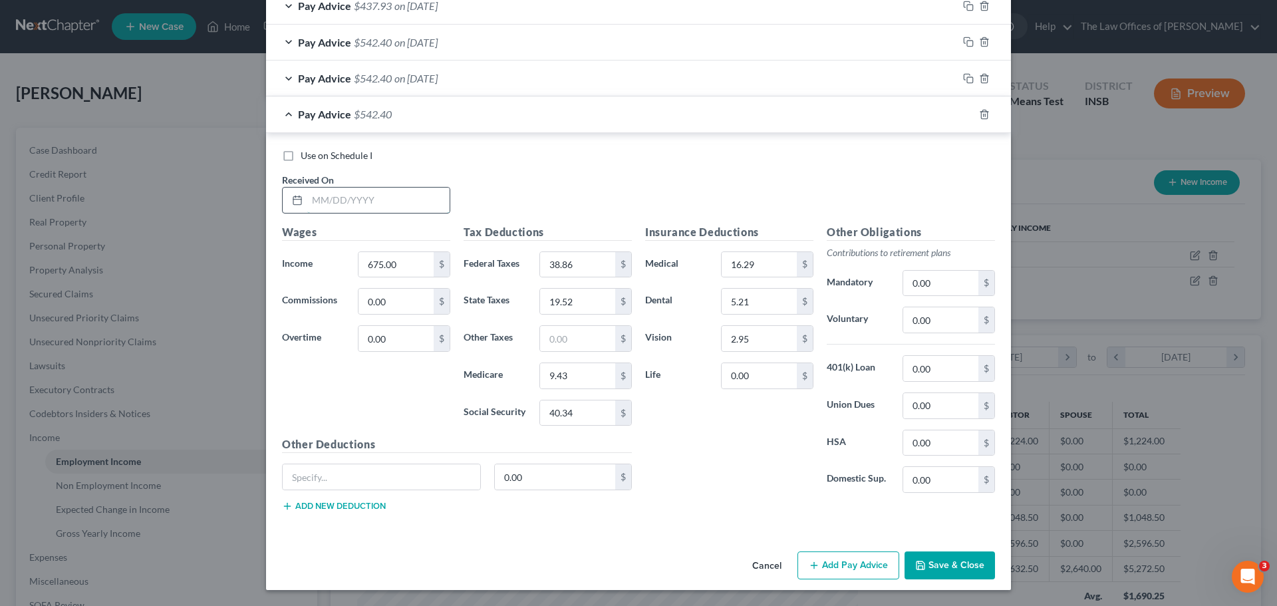
click at [325, 200] on input "text" at bounding box center [378, 200] width 142 height 25
type input "[DATE]"
type input "660.06"
type input "37.07"
type input "19.07"
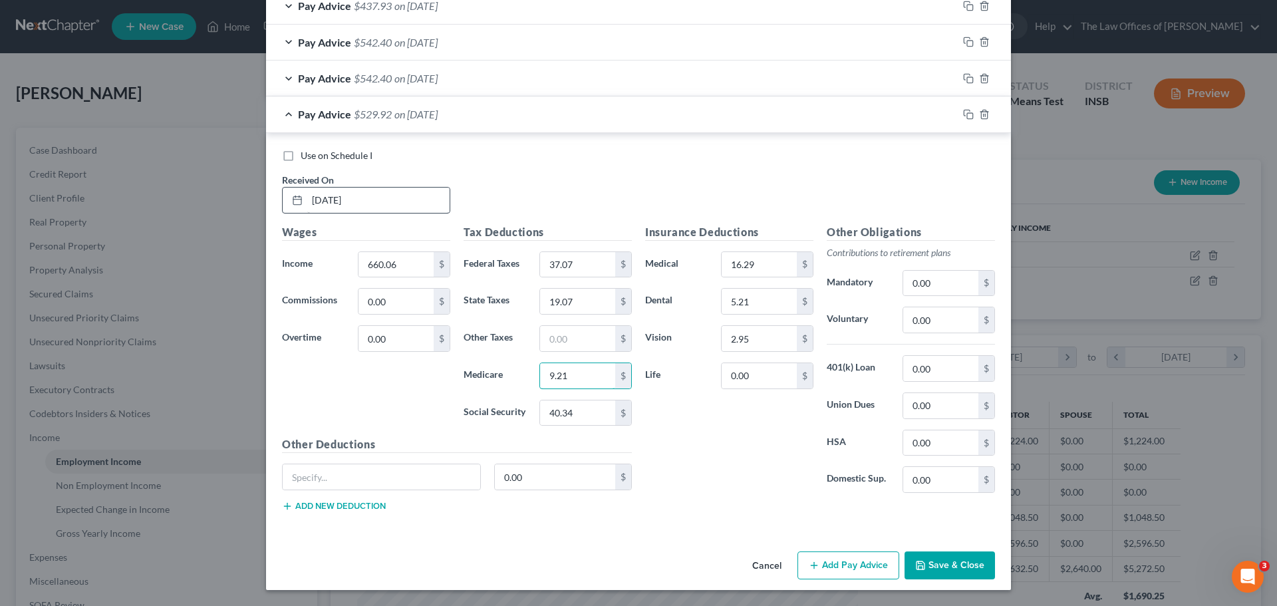
type input "9.21"
type input "39.41"
click at [964, 114] on icon "button" at bounding box center [968, 114] width 11 height 11
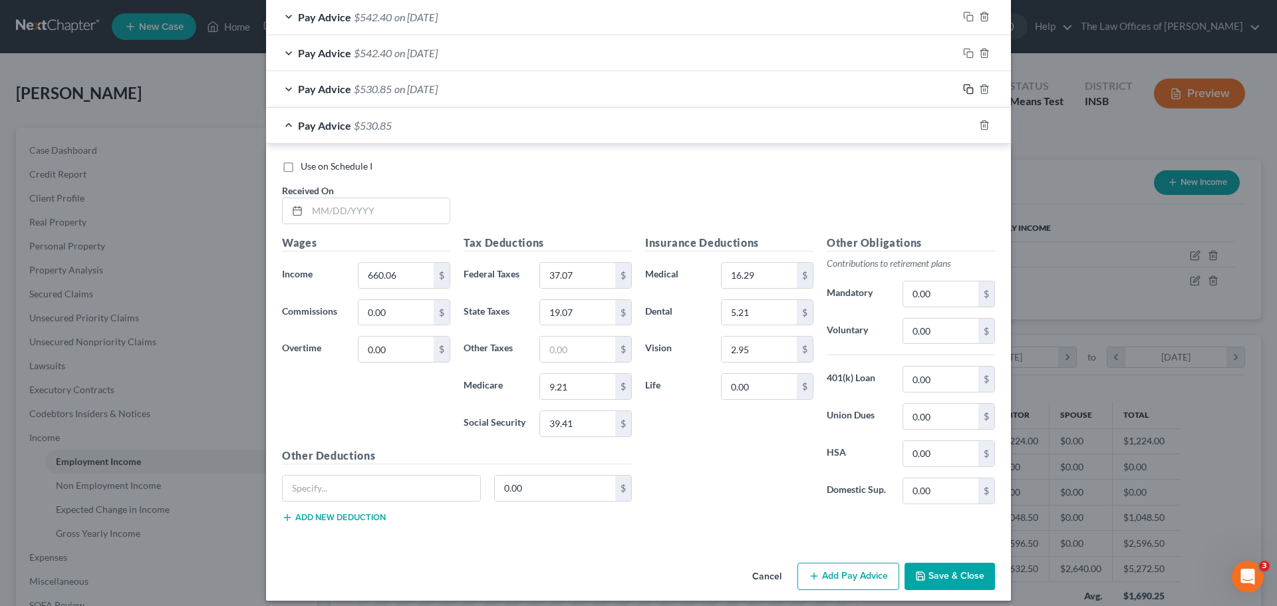
scroll to position [1184, 0]
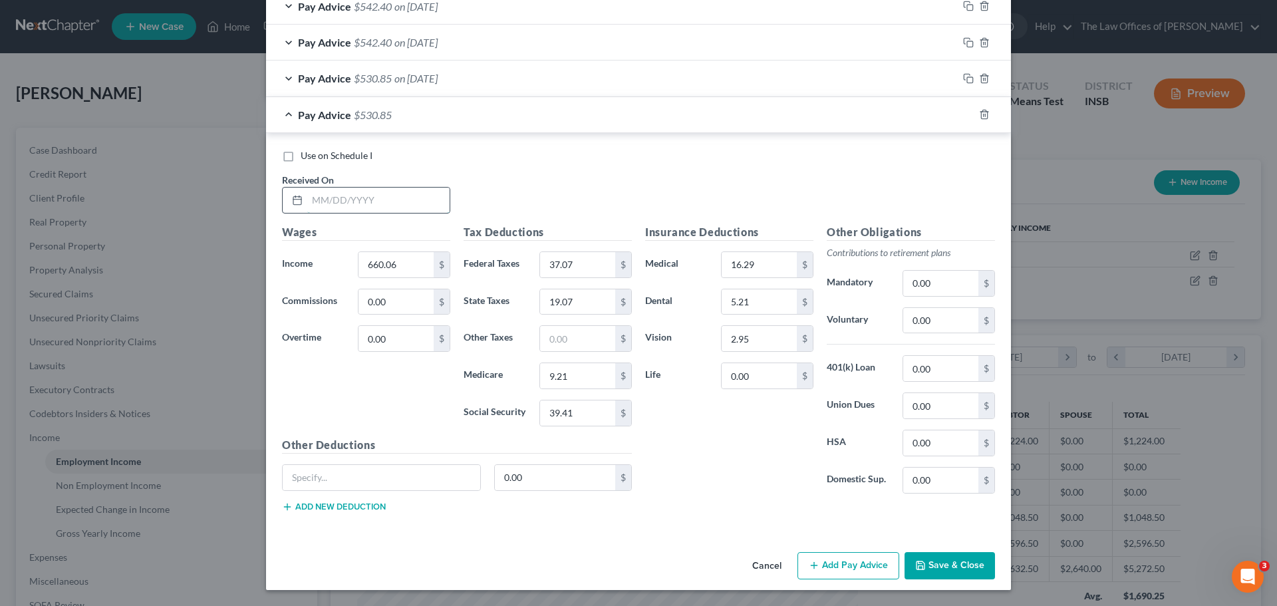
click at [312, 195] on input "text" at bounding box center [378, 200] width 142 height 25
type input "[DATE]"
type input "675.00"
type input "38.86"
type input "19.52"
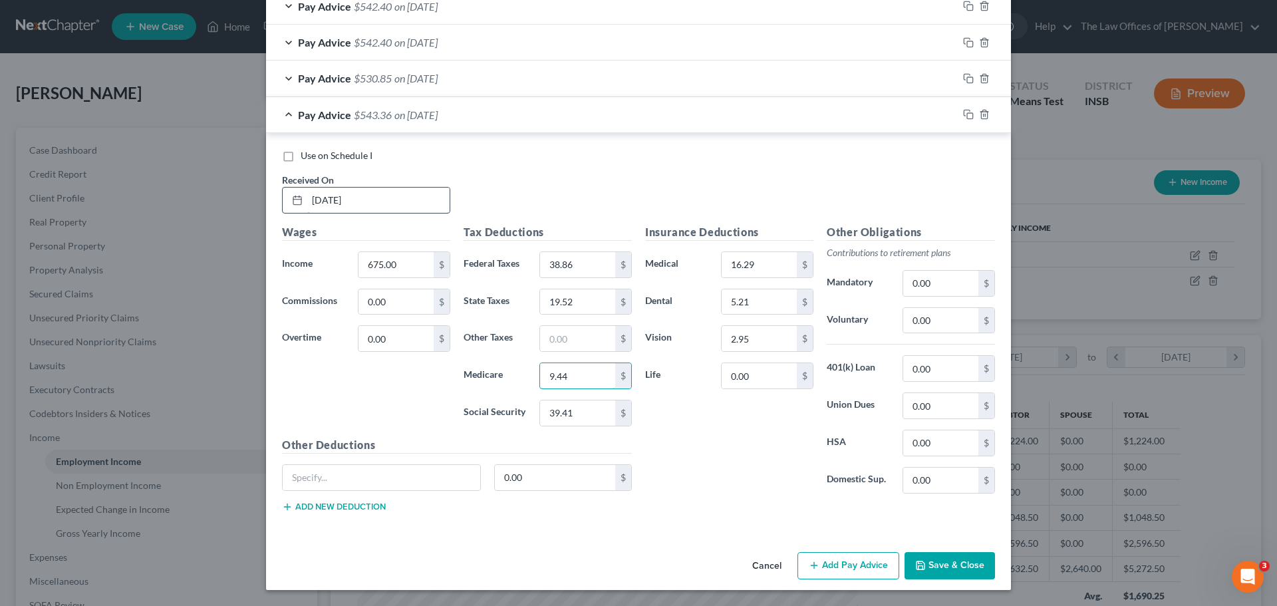
type input "9.44"
type input "40.33"
drag, startPoint x: 963, startPoint y: 116, endPoint x: 950, endPoint y: 119, distance: 13.1
click at [963, 116] on icon "button" at bounding box center [968, 114] width 11 height 11
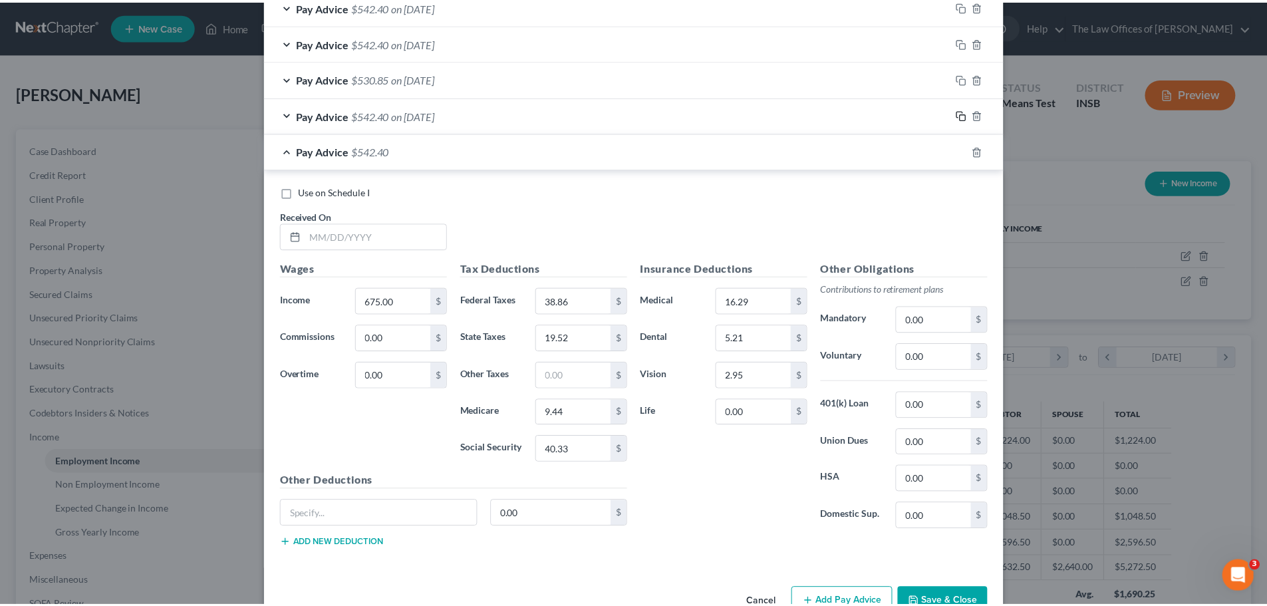
scroll to position [1220, 0]
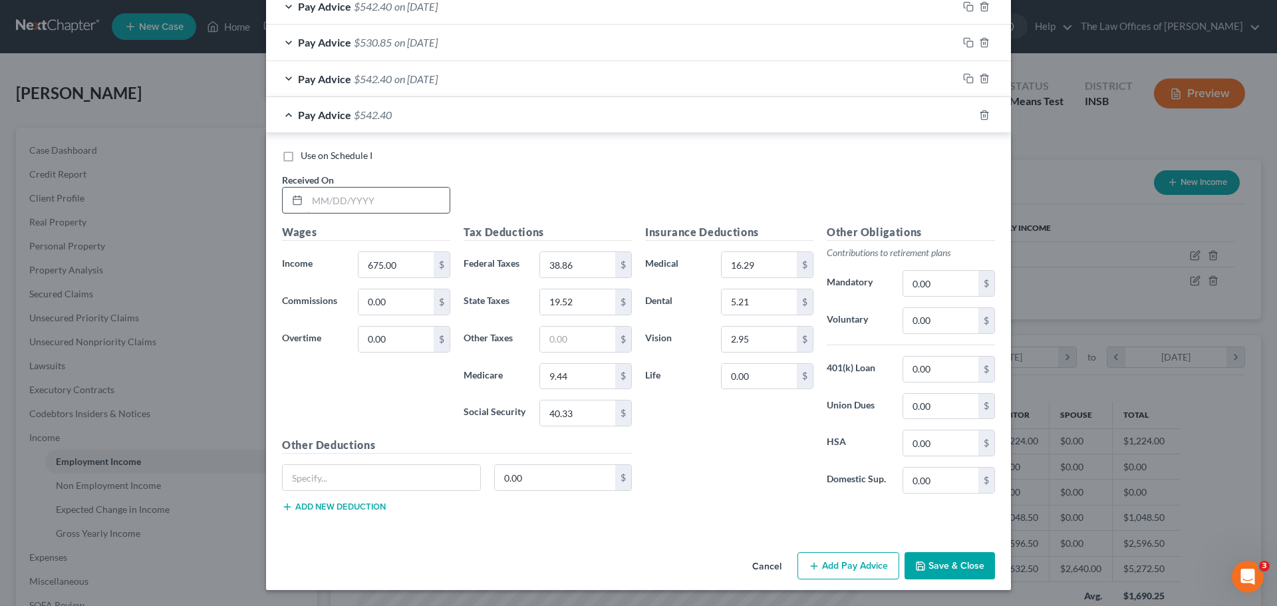
click at [319, 200] on input "text" at bounding box center [378, 200] width 142 height 25
type input "[DATE]"
type input "540.00"
type input "22.71"
type input "15.47"
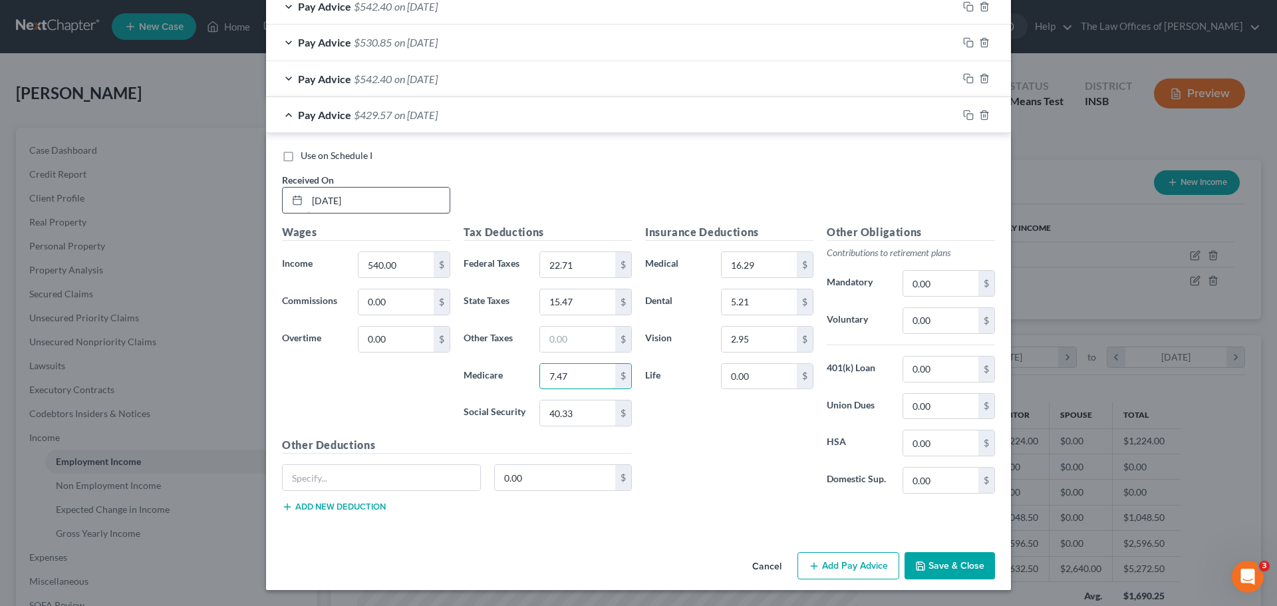
type input "7.47"
type input "31.97"
click at [937, 571] on button "Save & Close" at bounding box center [950, 566] width 90 height 28
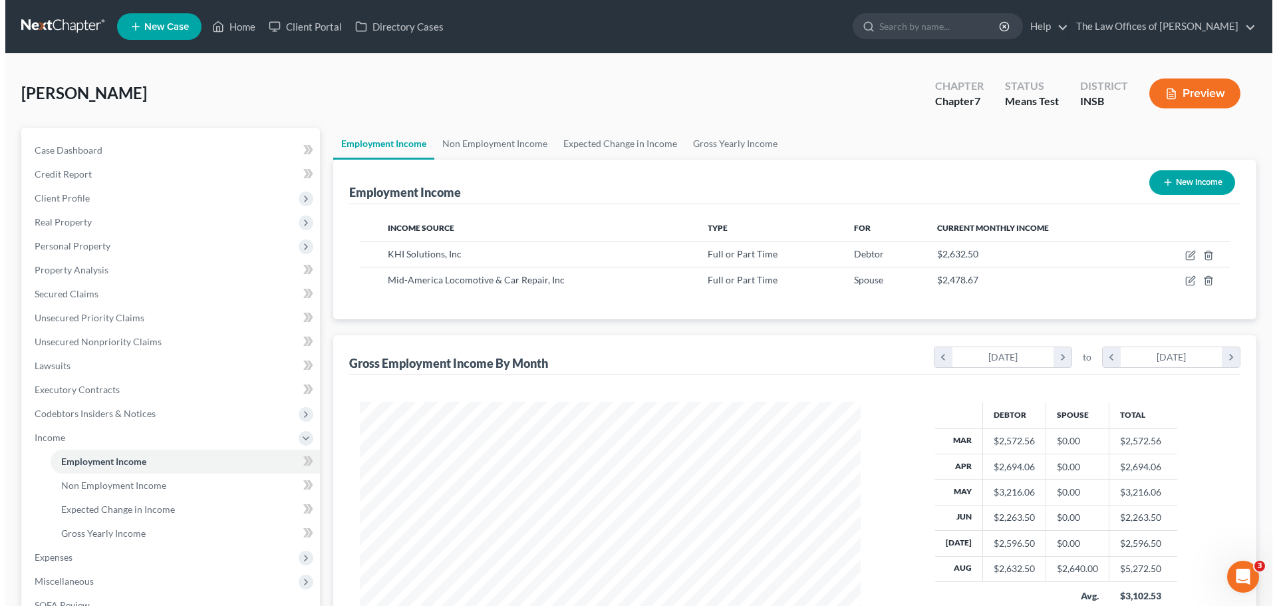
scroll to position [664896, 664621]
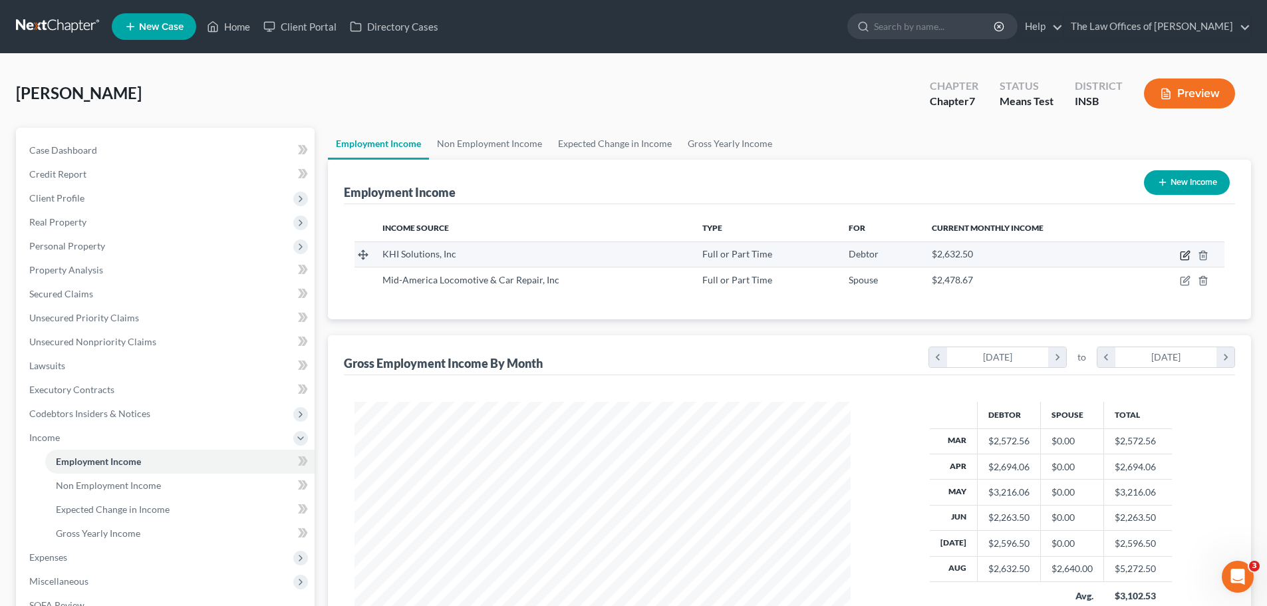
click at [1183, 255] on icon "button" at bounding box center [1185, 255] width 11 height 11
select select "0"
select select "15"
select select "3"
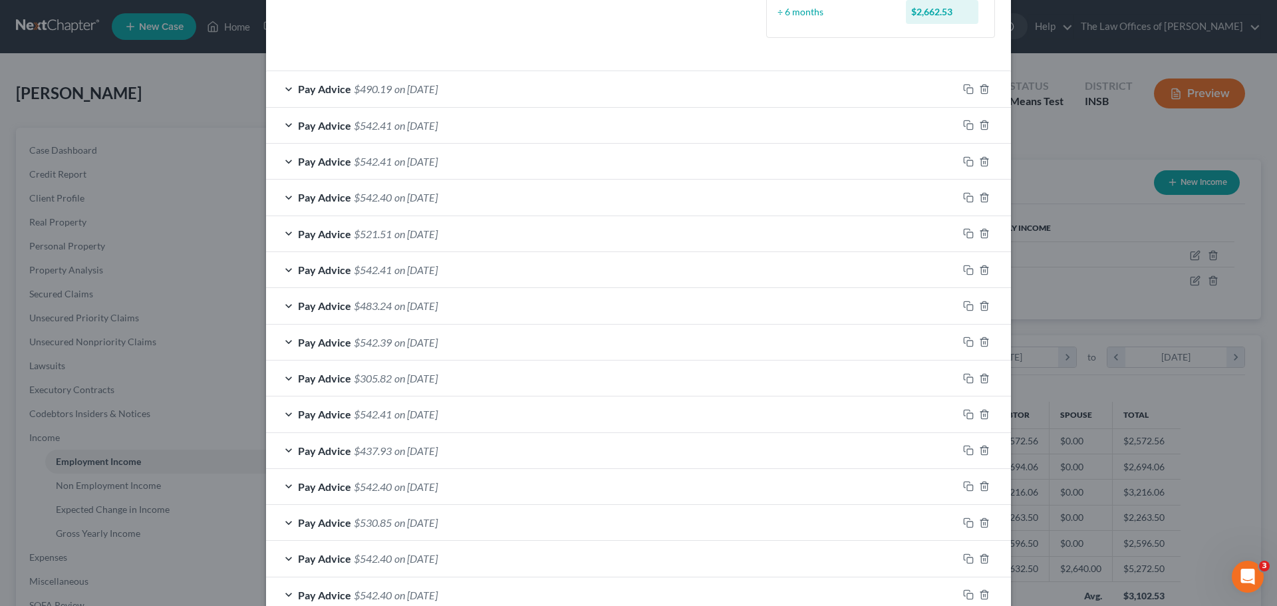
scroll to position [355, 0]
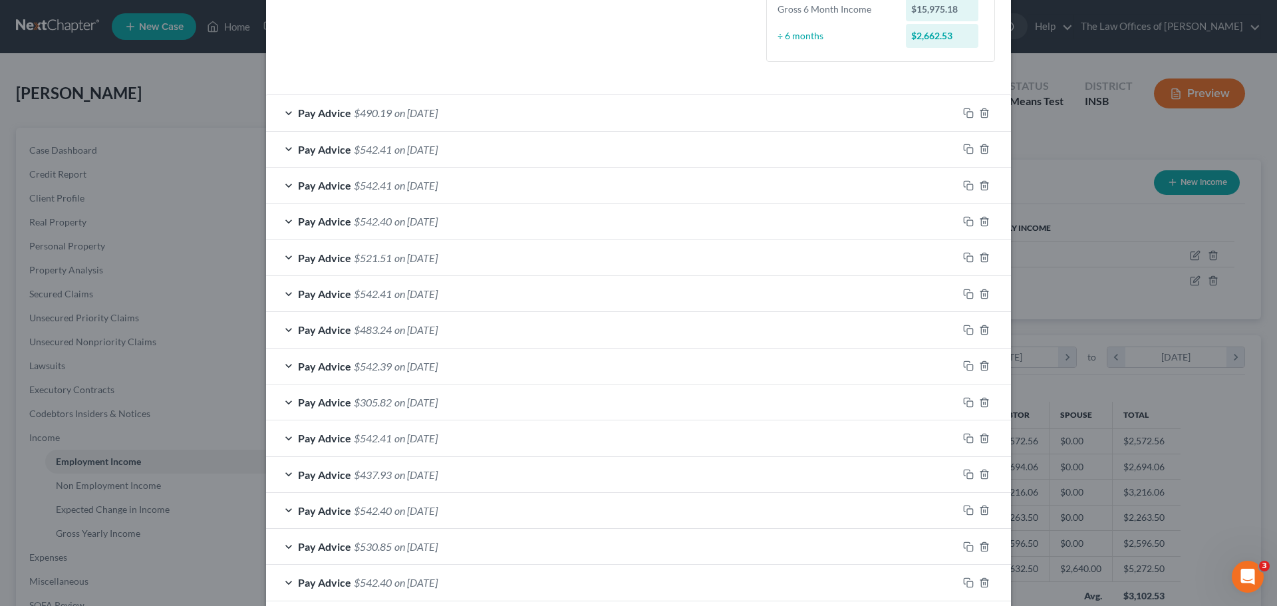
click at [682, 105] on div "Pay Advice $490.19 on [DATE]" at bounding box center [612, 112] width 692 height 35
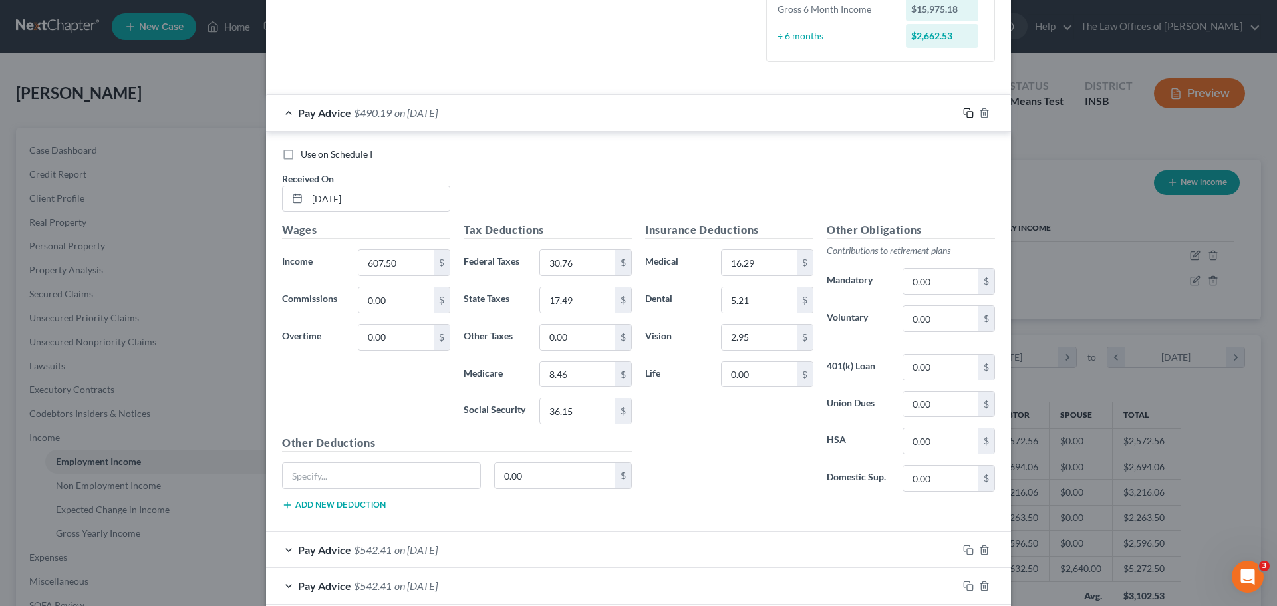
click at [963, 113] on icon "button" at bounding box center [968, 113] width 11 height 11
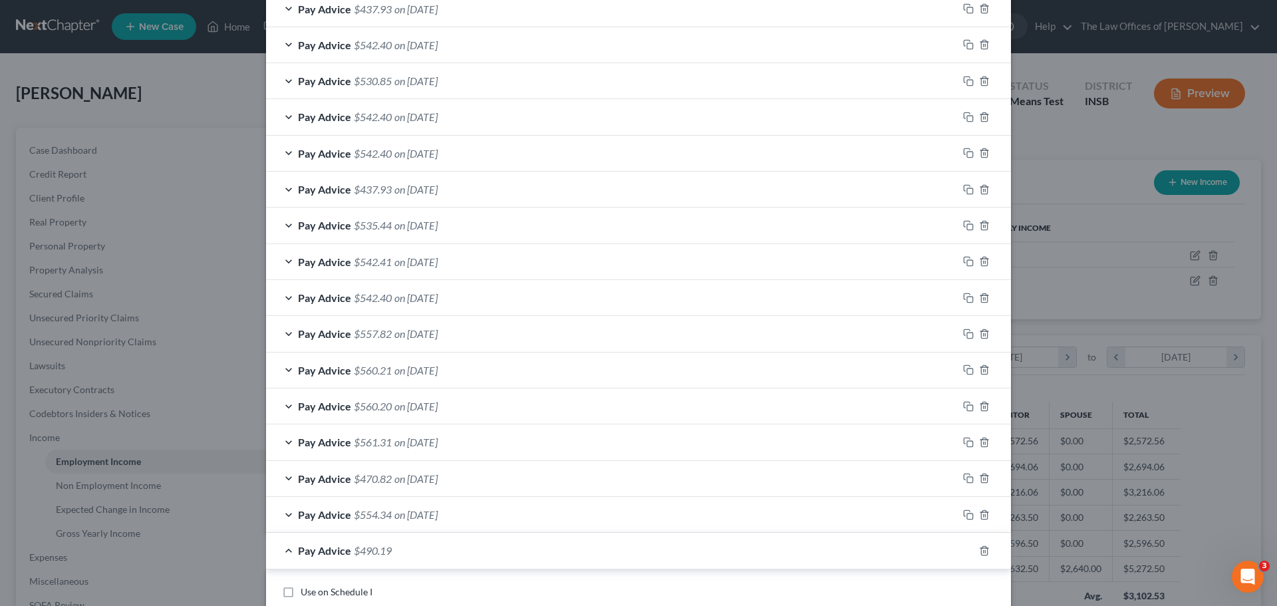
scroll to position [1256, 0]
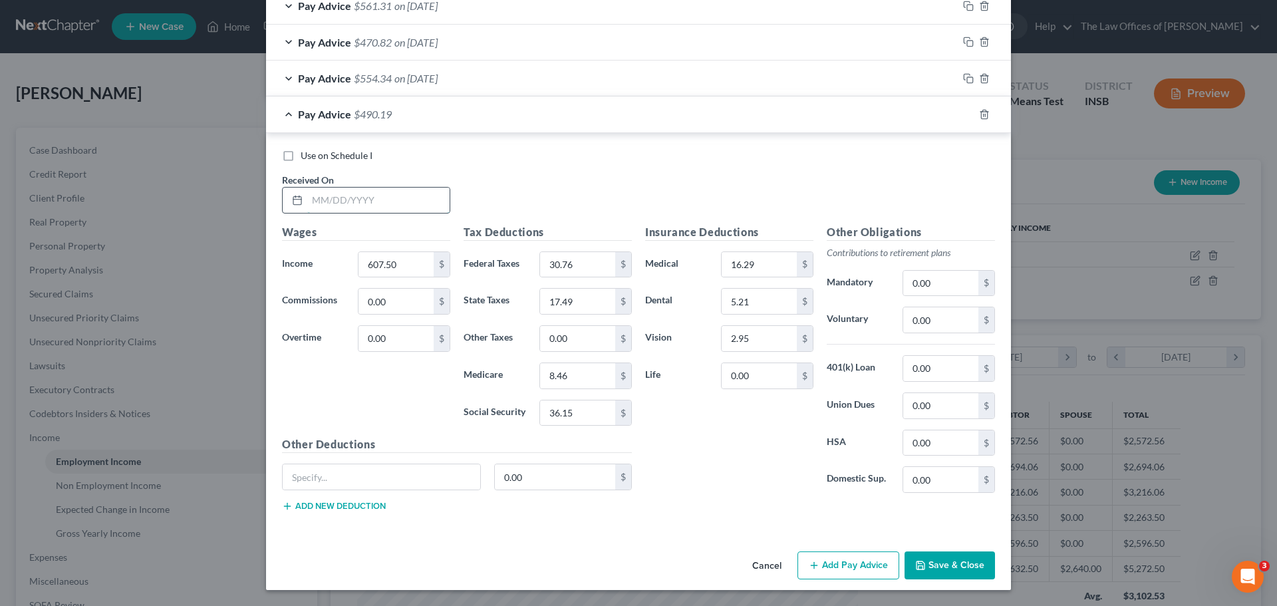
click at [307, 194] on input "text" at bounding box center [378, 200] width 142 height 25
type input "[DATE]"
type input "540.00"
type input "22.71"
type input "15.47"
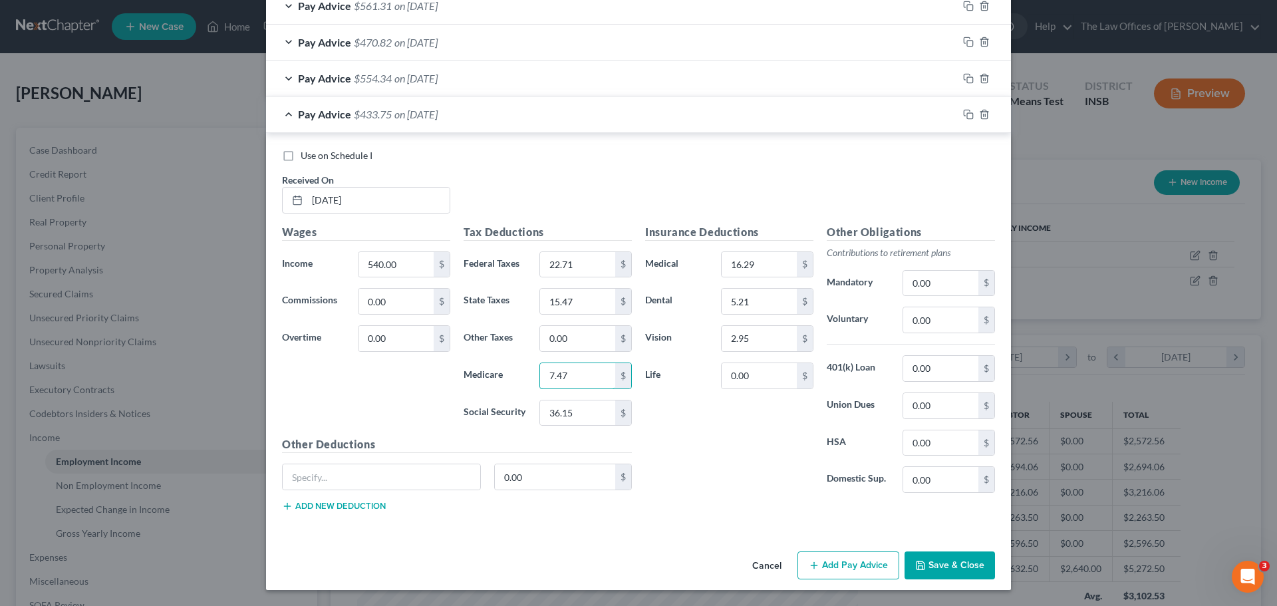
type input "7.47"
type input "31.97"
click at [926, 285] on input "0.00" at bounding box center [940, 283] width 75 height 25
type input "1"
click at [966, 114] on icon "button" at bounding box center [968, 114] width 11 height 11
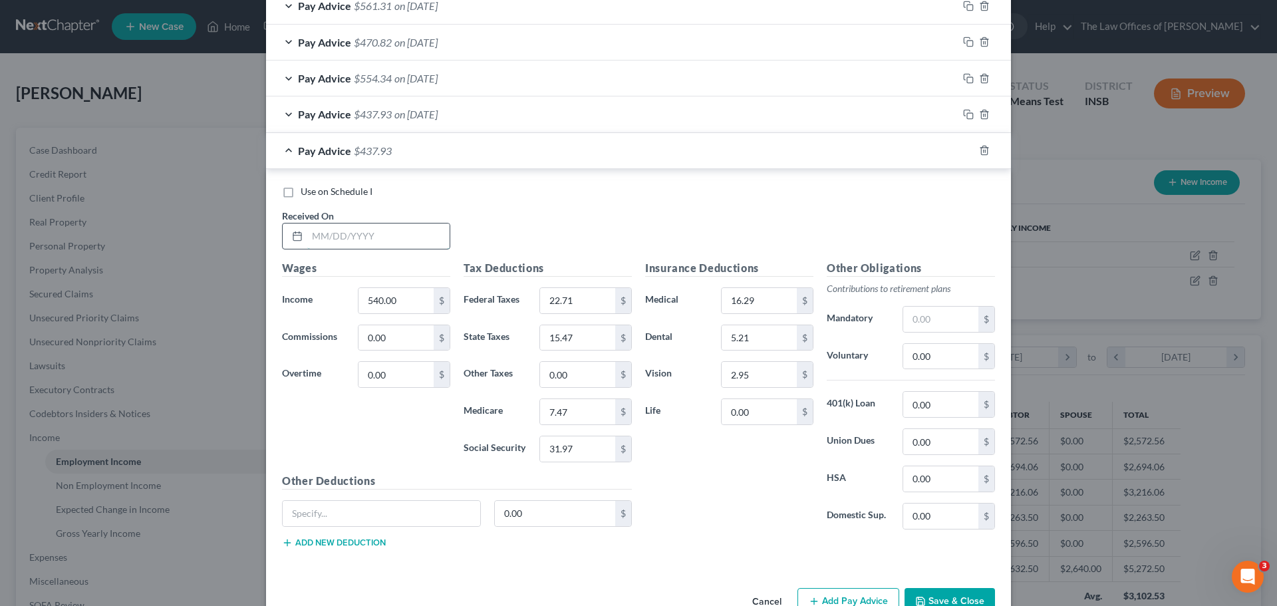
click at [323, 242] on input "text" at bounding box center [378, 235] width 142 height 25
type input "[DATE]"
type input "405.00"
type input "9.21"
type input "11.42"
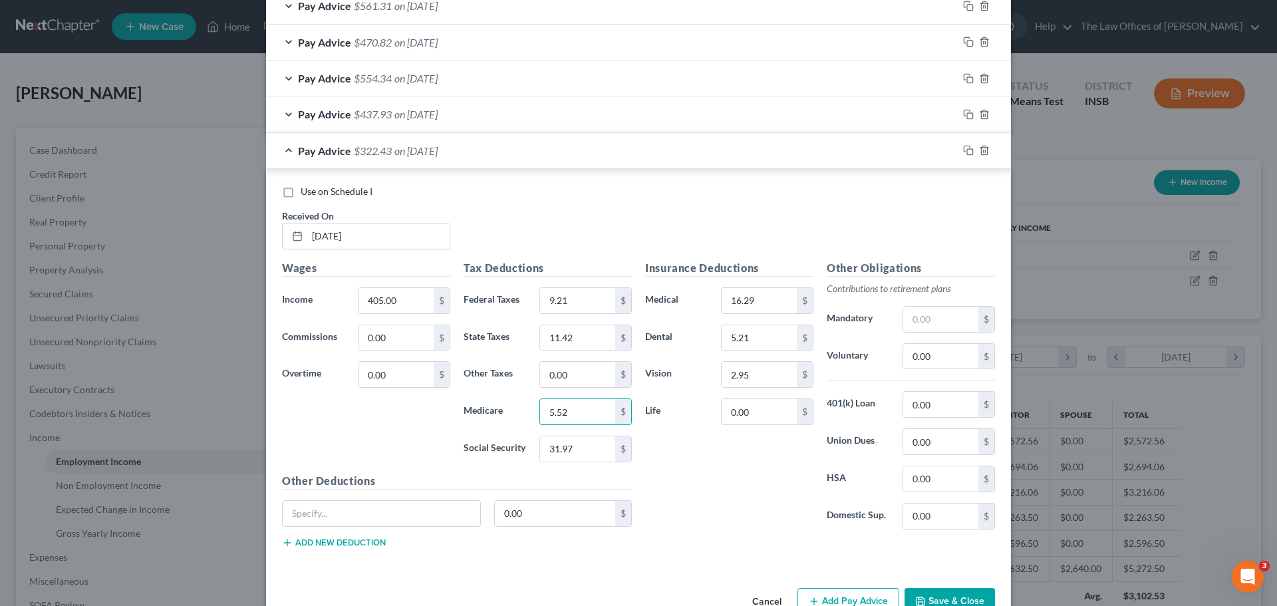
type input "5.52"
type input "23.59"
click at [923, 315] on input "text" at bounding box center [940, 319] width 75 height 25
type input "9"
click at [963, 152] on icon "button" at bounding box center [968, 150] width 11 height 11
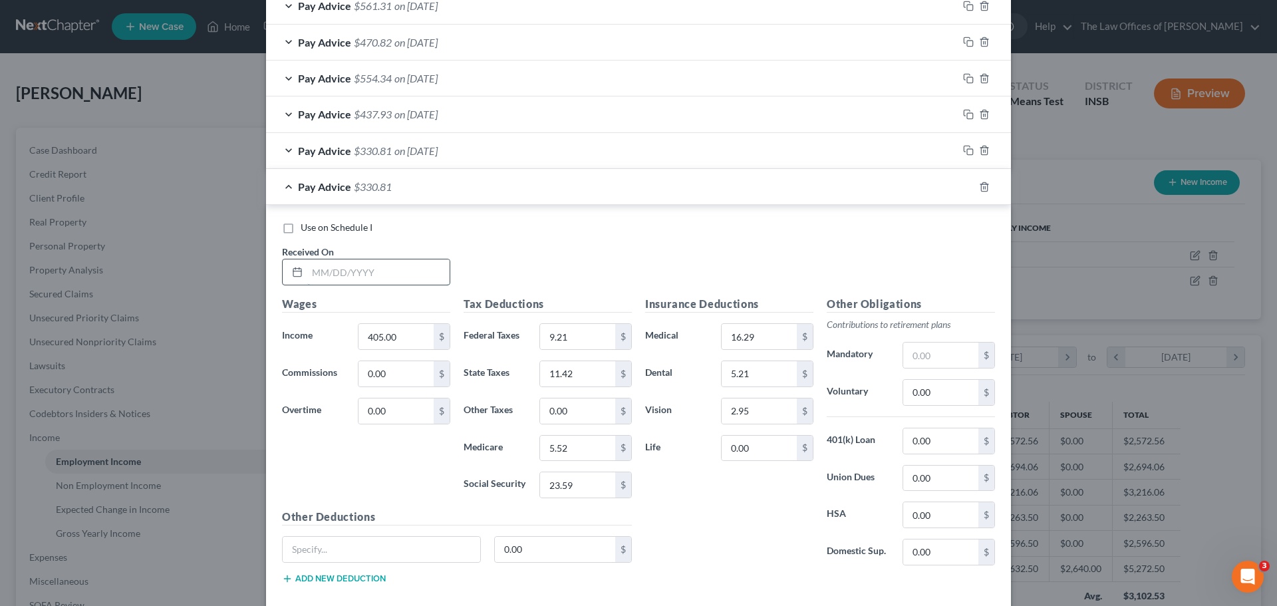
click at [321, 276] on input "text" at bounding box center [378, 271] width 142 height 25
type input "[DATE]"
type input "724.00"
type input "44.80"
type input "21.00"
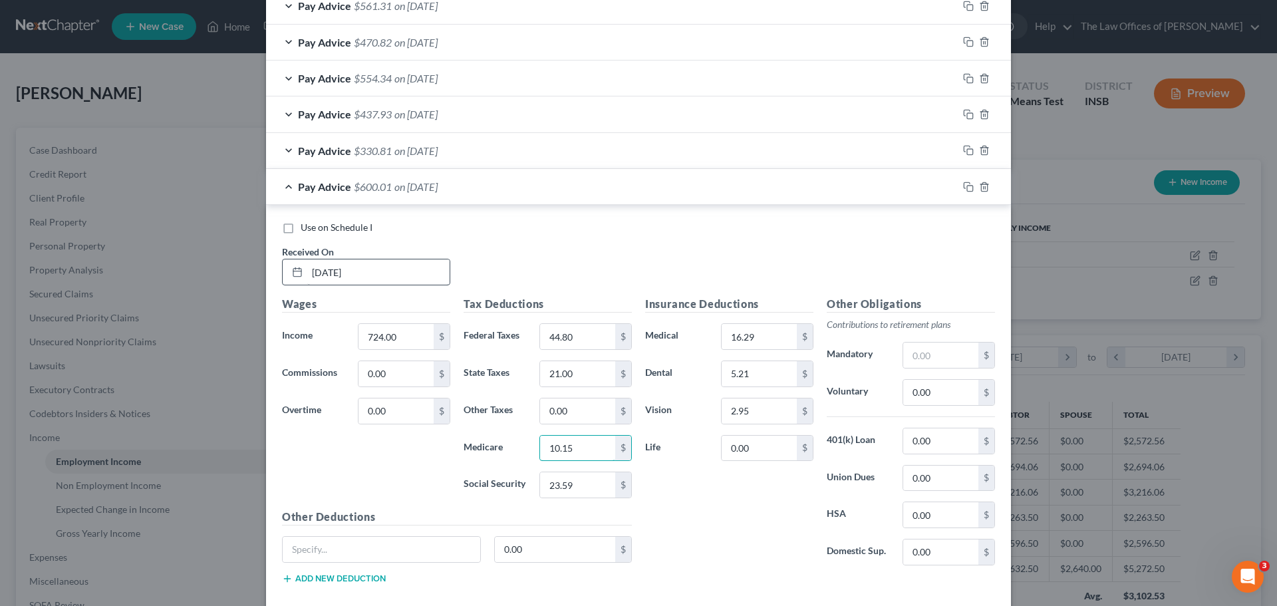
type input "10.15"
type input "43.40"
click at [923, 355] on input "text" at bounding box center [940, 355] width 75 height 25
type input "1"
click at [414, 339] on input "724.00" at bounding box center [396, 336] width 75 height 25
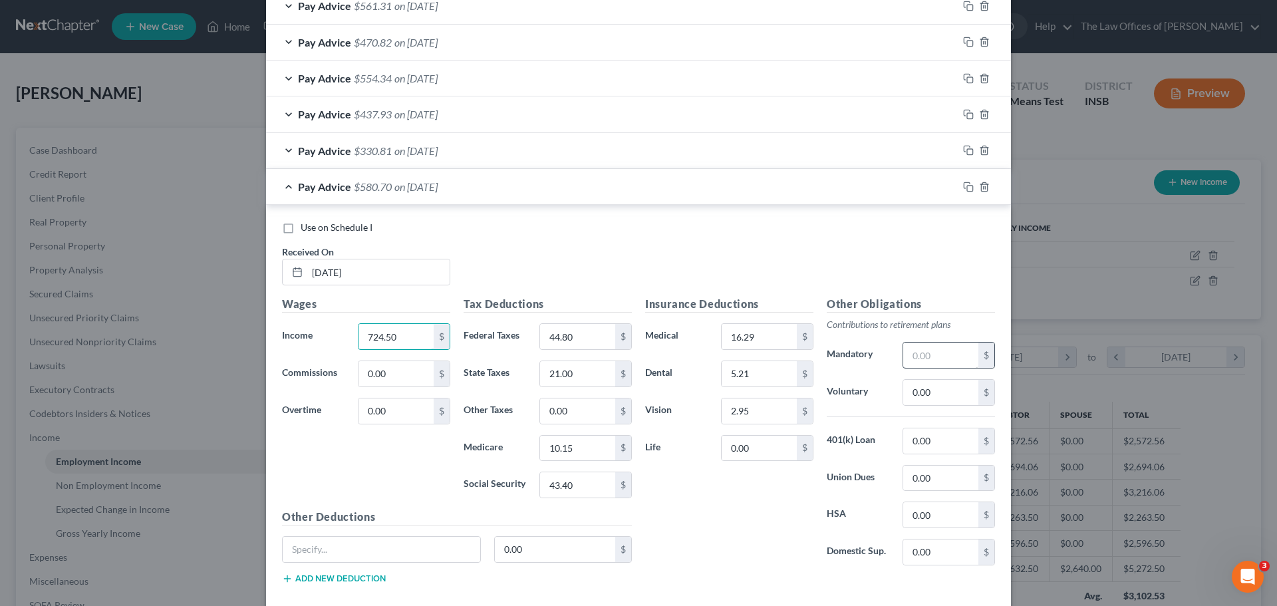
type input "724.50"
click at [935, 357] on input "text" at bounding box center [940, 355] width 75 height 25
type input "1"
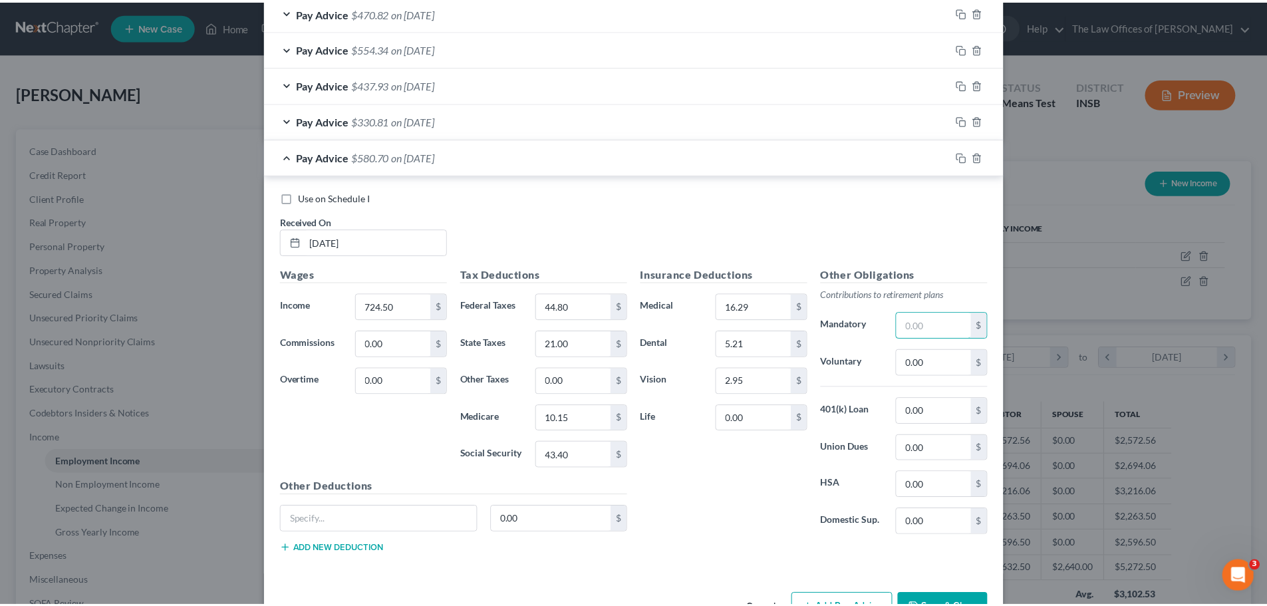
scroll to position [1328, 0]
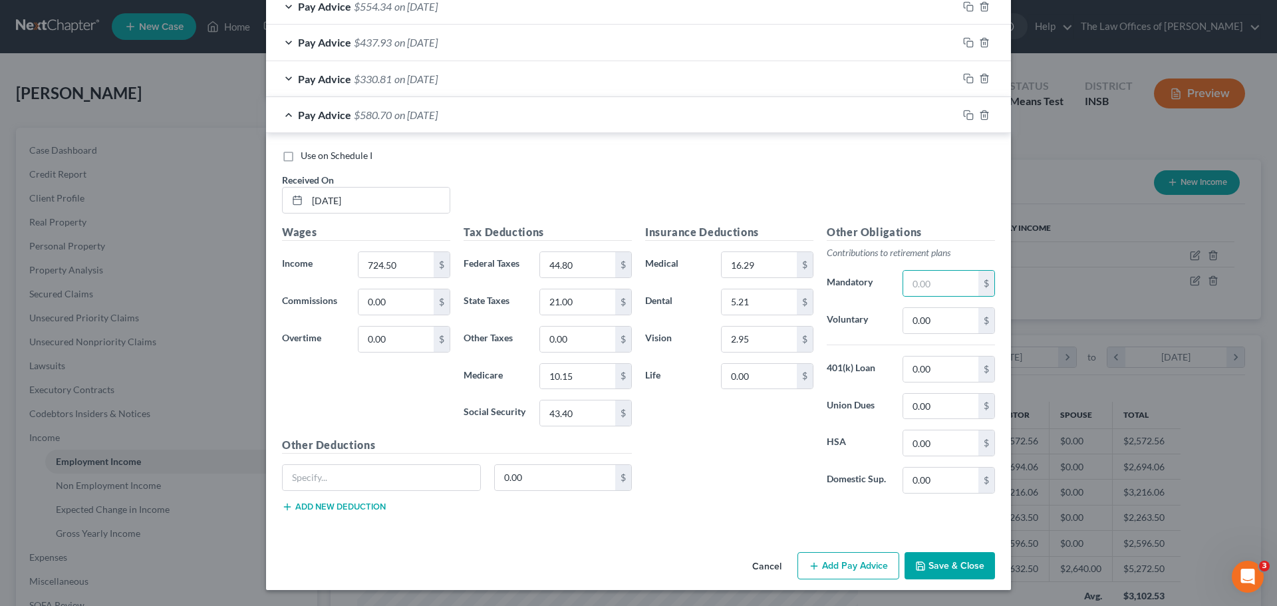
click at [961, 566] on button "Save & Close" at bounding box center [950, 566] width 90 height 28
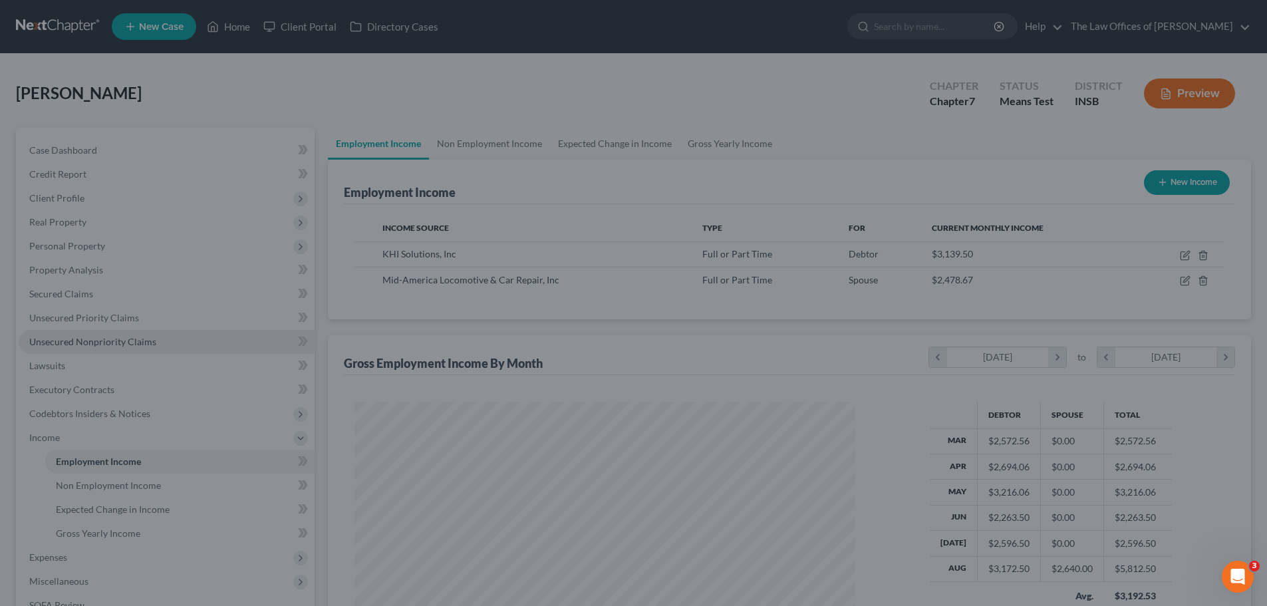
scroll to position [664896, 664621]
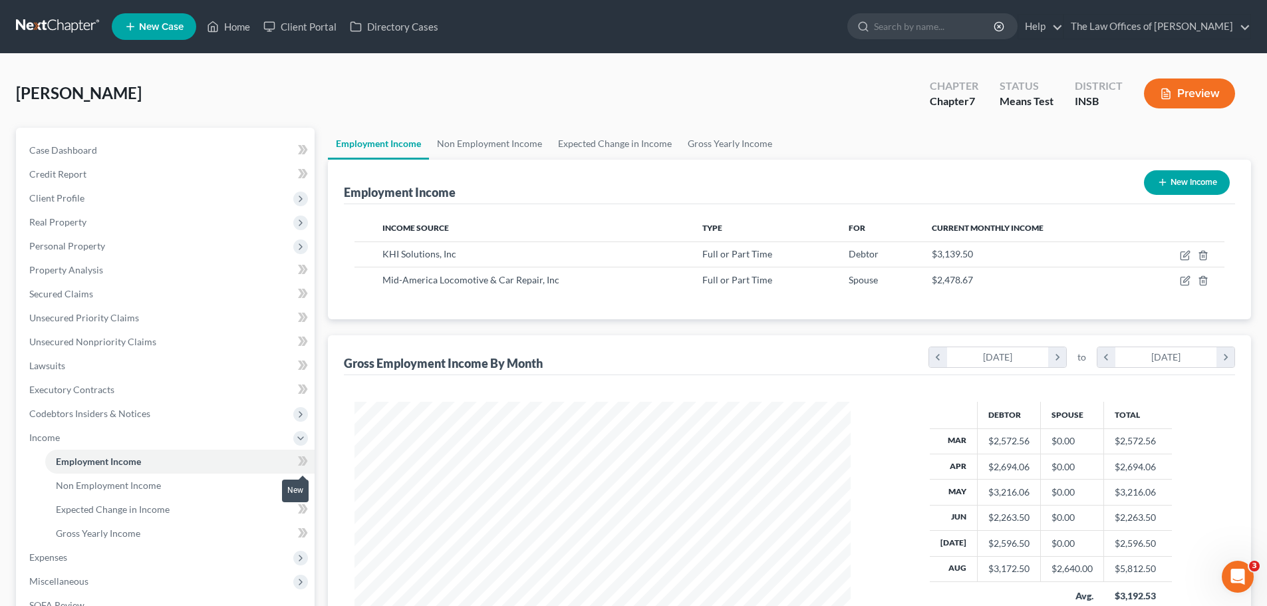
click at [301, 465] on icon at bounding box center [303, 461] width 10 height 17
